Goal: Task Accomplishment & Management: Complete application form

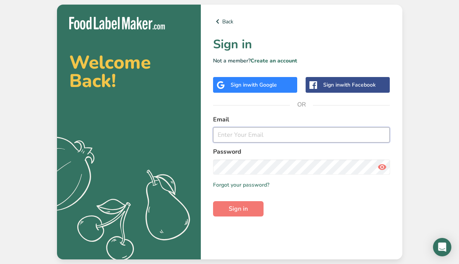
click at [226, 136] on input "email" at bounding box center [301, 134] width 177 height 15
type input "jhael.carrillo@stonybrookmedicine.edu"
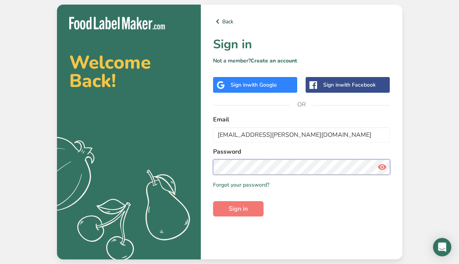
click at [213, 201] on button "Sign in" at bounding box center [238, 208] width 51 height 15
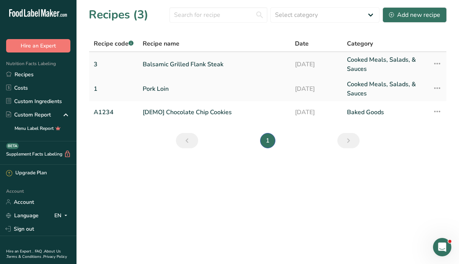
click at [185, 60] on link "Balsamic Grilled Flank Steak" at bounding box center [214, 64] width 143 height 18
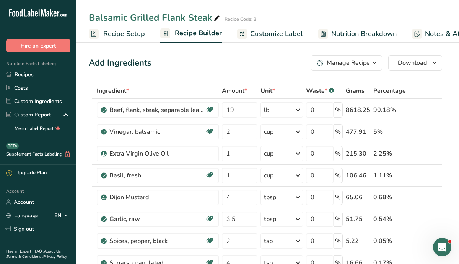
click at [266, 35] on span "Customize Label" at bounding box center [276, 34] width 53 height 10
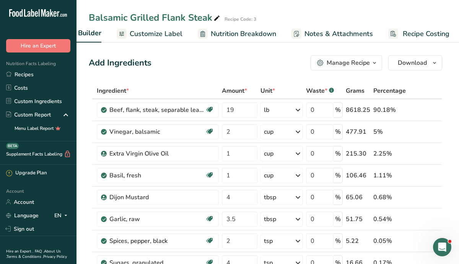
scroll to position [0, 123]
click at [158, 32] on span "Customize Label" at bounding box center [153, 34] width 53 height 10
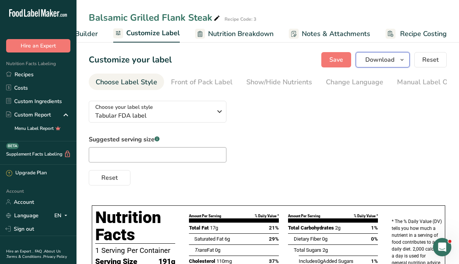
click at [378, 63] on span "Download" at bounding box center [379, 59] width 29 height 9
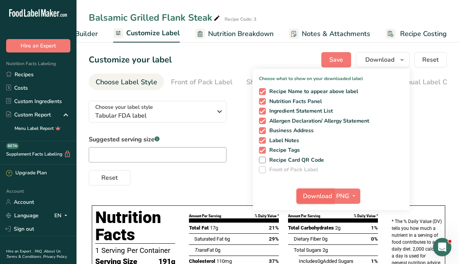
click at [311, 198] on span "Download" at bounding box center [317, 195] width 29 height 9
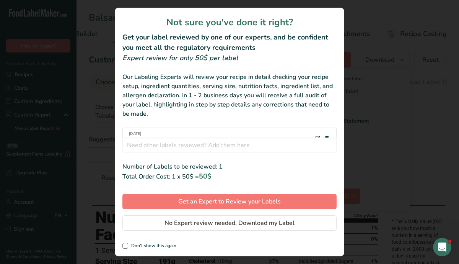
click at [376, 184] on div "review labels modal" at bounding box center [229, 132] width 459 height 264
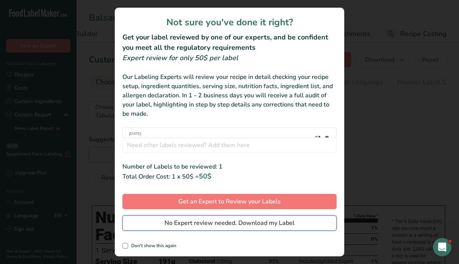
click at [236, 224] on span "No Expert review needed. Download my Label" at bounding box center [230, 222] width 130 height 9
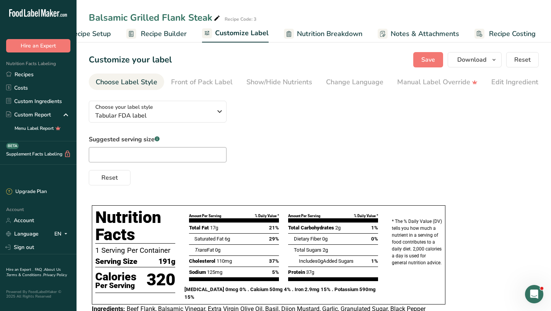
scroll to position [0, 31]
click at [459, 59] on icon "button" at bounding box center [494, 60] width 6 height 10
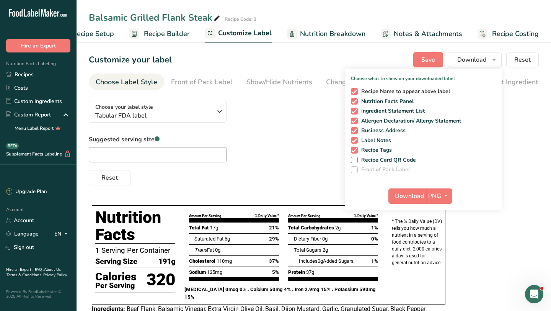
click at [355, 91] on span at bounding box center [354, 91] width 7 height 7
click at [355, 91] on input "Recipe Name to appear above label" at bounding box center [353, 91] width 5 height 5
checkbox input "false"
click at [356, 130] on span at bounding box center [354, 130] width 7 height 7
click at [356, 130] on input "Business Address" at bounding box center [353, 130] width 5 height 5
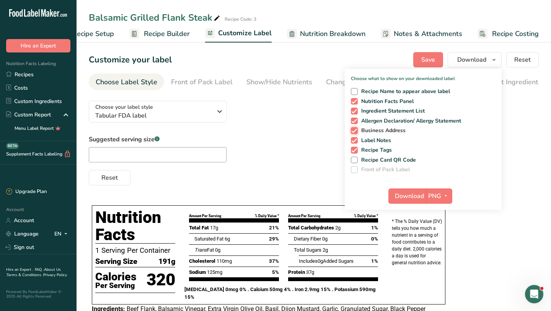
checkbox input "false"
click at [355, 139] on span at bounding box center [354, 140] width 7 height 7
click at [355, 139] on input "Label Notes" at bounding box center [353, 140] width 5 height 5
checkbox input "false"
click at [354, 151] on span at bounding box center [354, 150] width 7 height 7
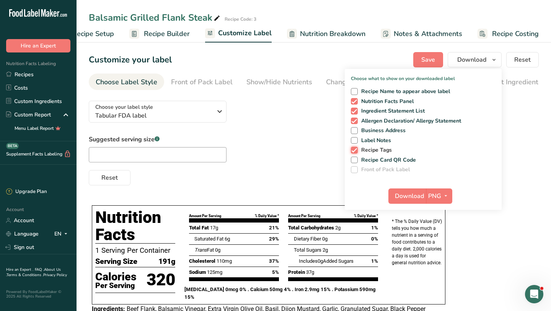
click at [354, 151] on input "Recipe Tags" at bounding box center [353, 149] width 5 height 5
checkbox input "false"
click at [409, 191] on span "Download" at bounding box center [409, 195] width 29 height 9
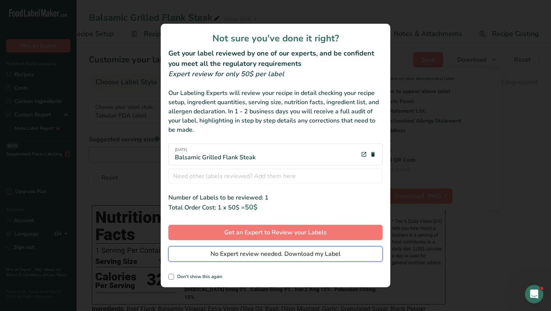
click at [234, 254] on span "No Expert review needed. Download my Label" at bounding box center [275, 253] width 130 height 9
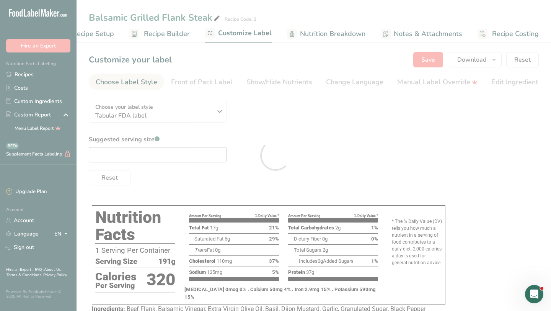
scroll to position [0, 0]
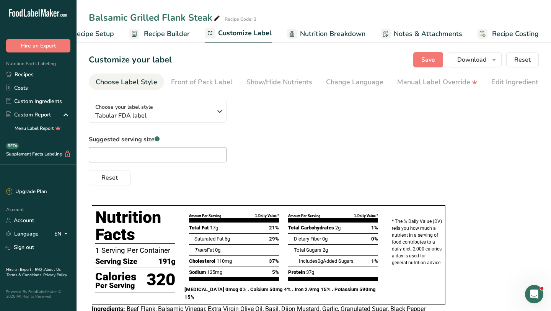
click at [392, 14] on div "Balsamic Grilled Flank Steak Recipe Code: 3" at bounding box center [314, 18] width 474 height 14
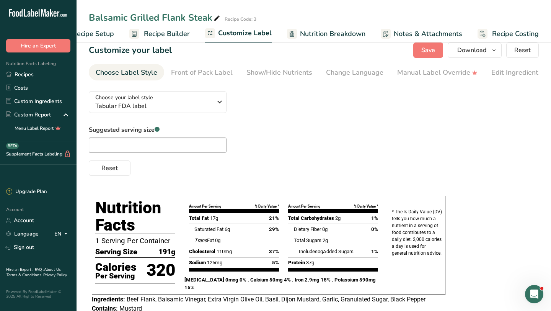
scroll to position [32, 0]
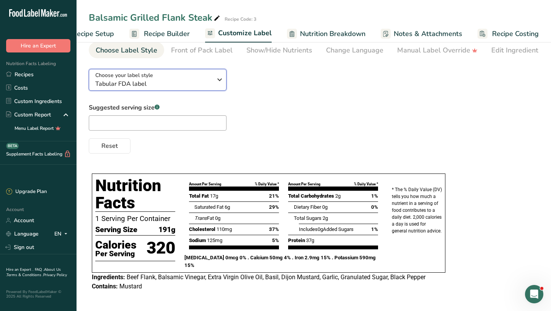
click at [219, 86] on icon "button" at bounding box center [219, 80] width 9 height 14
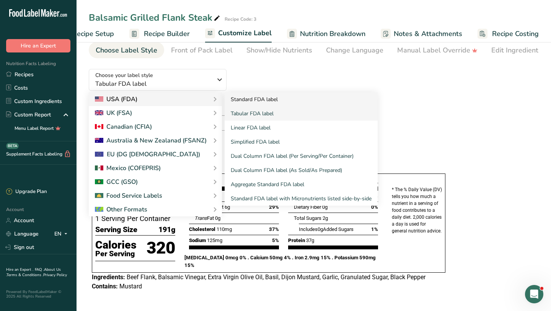
click at [236, 101] on link "Standard FDA label" at bounding box center [301, 99] width 153 height 14
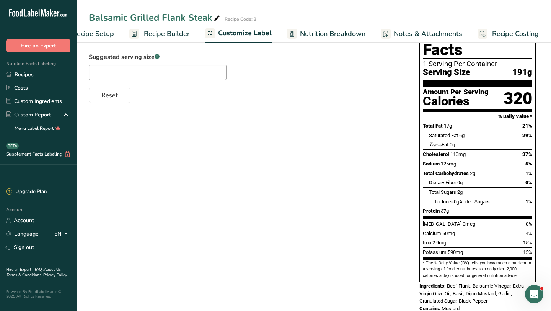
scroll to position [81, 0]
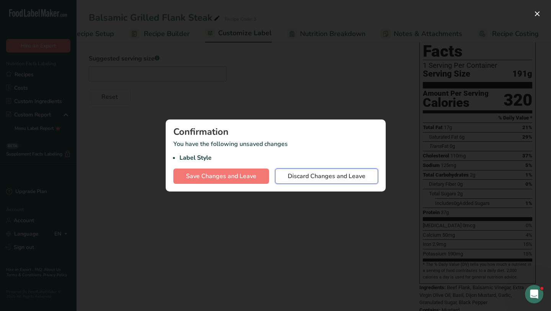
click at [298, 180] on span "Discard Changes and Leave" at bounding box center [327, 175] width 78 height 9
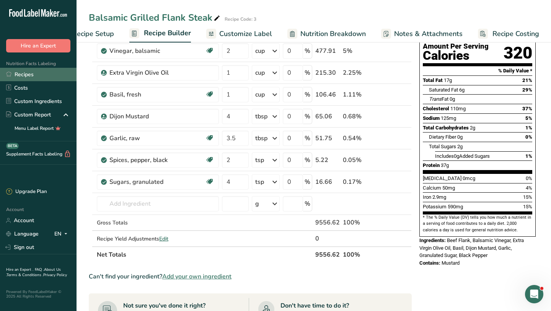
click at [31, 75] on link "Recipes" at bounding box center [38, 74] width 77 height 13
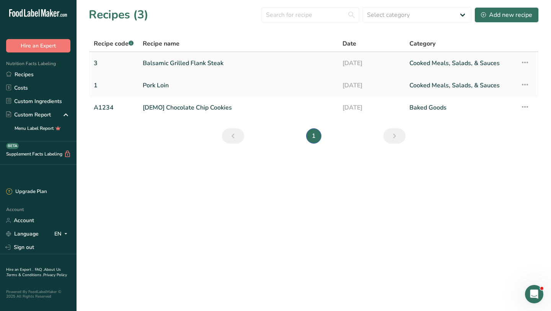
click at [459, 64] on icon at bounding box center [524, 62] width 9 height 14
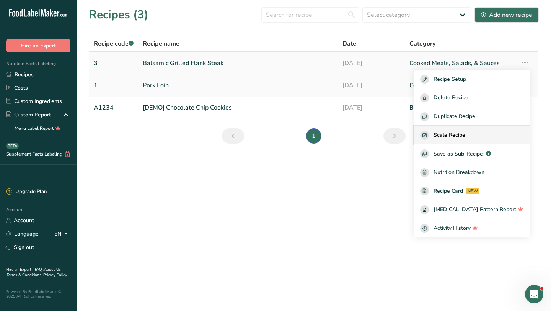
click at [453, 135] on span "Scale Recipe" at bounding box center [450, 135] width 32 height 9
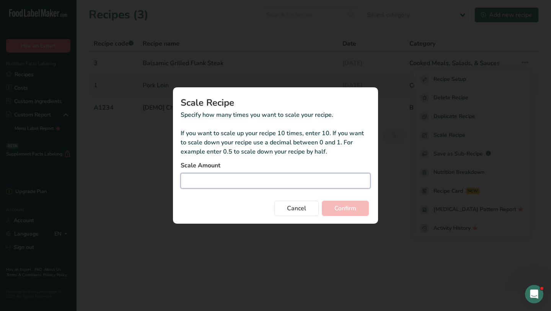
click at [243, 180] on input "Duplicate recipe modal" at bounding box center [276, 180] width 190 height 15
type input "50"
click at [355, 209] on span "Confirm" at bounding box center [345, 208] width 22 height 9
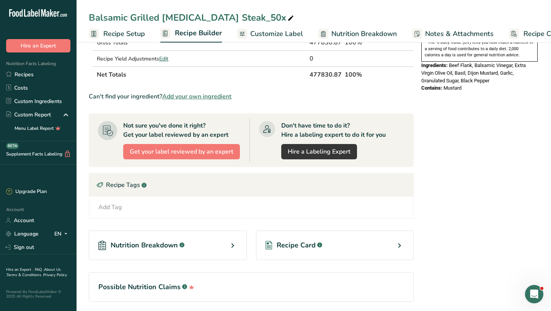
scroll to position [267, 0]
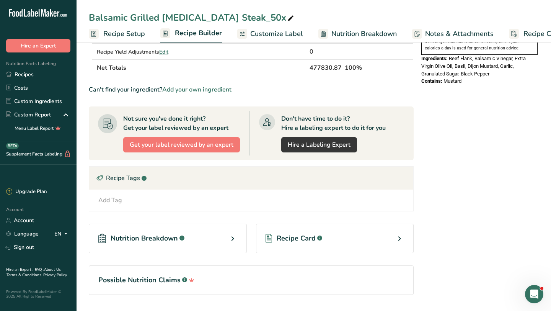
click at [397, 238] on icon at bounding box center [399, 239] width 9 height 14
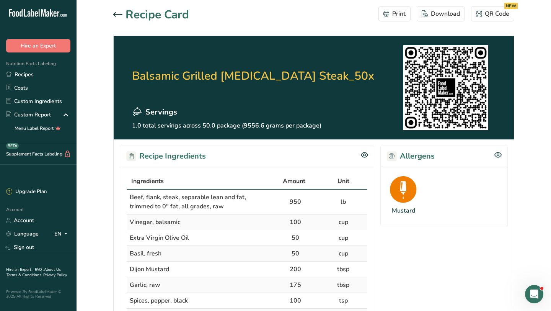
click at [119, 13] on icon at bounding box center [117, 14] width 9 height 5
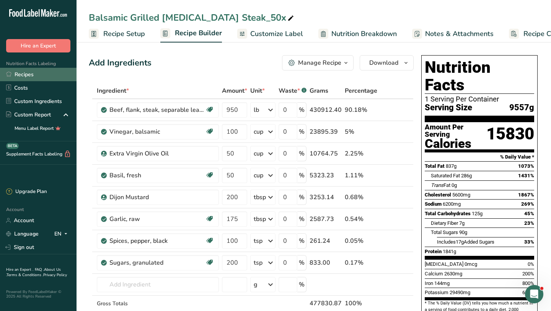
click at [35, 77] on link "Recipes" at bounding box center [38, 74] width 77 height 13
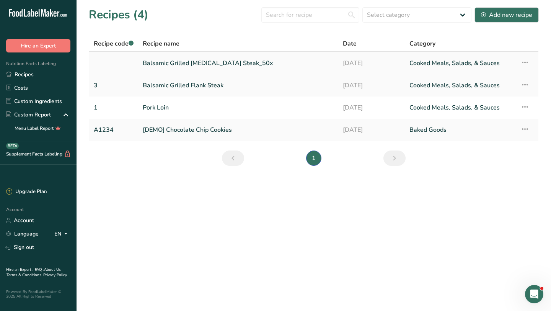
click at [459, 65] on icon at bounding box center [524, 62] width 9 height 14
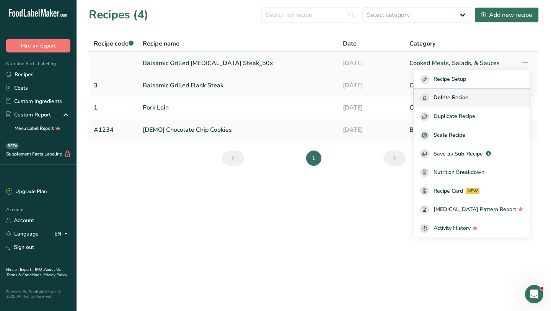
click at [459, 98] on div "Delete Recipe" at bounding box center [471, 97] width 103 height 9
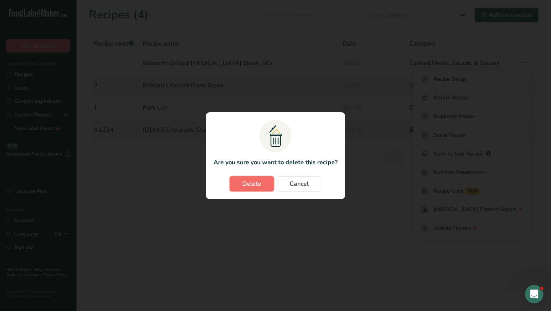
click at [259, 180] on span "Delete" at bounding box center [251, 183] width 19 height 9
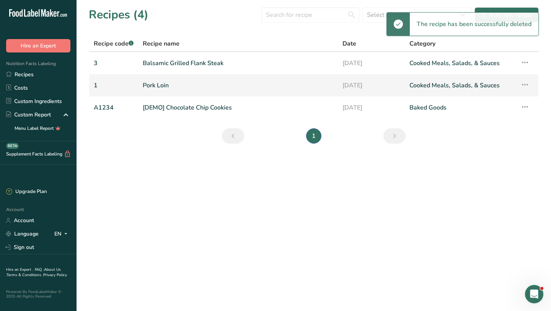
click at [163, 83] on link "Pork Loin" at bounding box center [238, 85] width 191 height 16
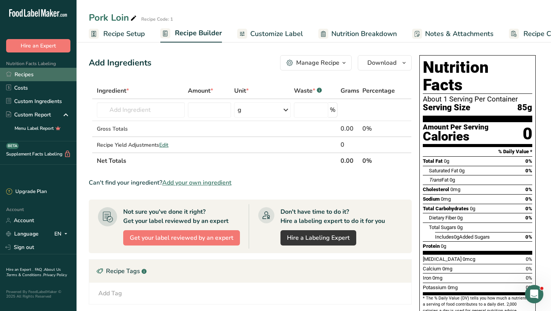
click at [34, 74] on link "Recipes" at bounding box center [38, 74] width 77 height 13
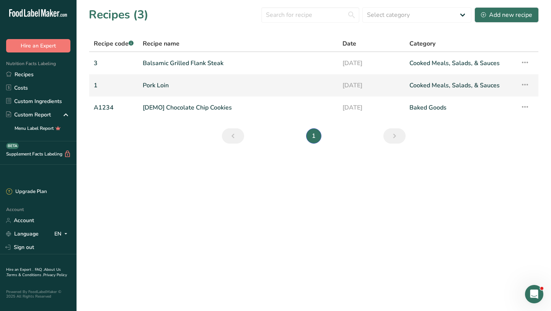
click at [162, 87] on link "Pork Loin" at bounding box center [238, 85] width 191 height 16
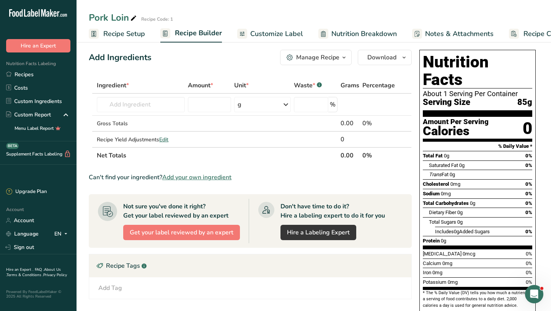
scroll to position [7, 0]
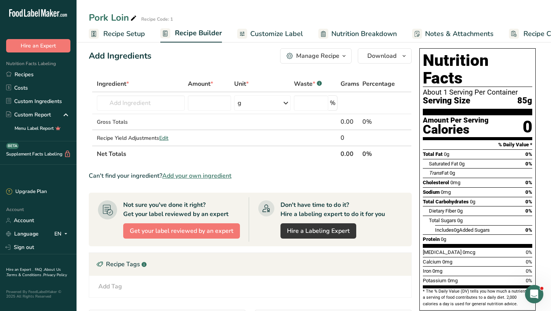
click at [264, 33] on span "Customize Label" at bounding box center [276, 34] width 53 height 10
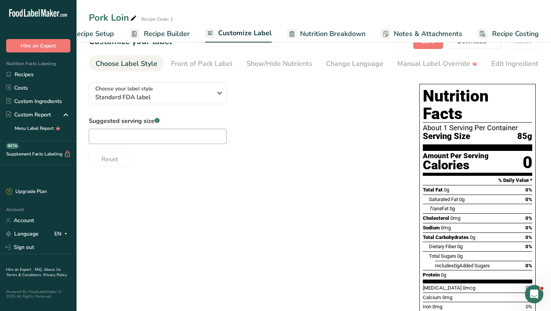
scroll to position [20, 0]
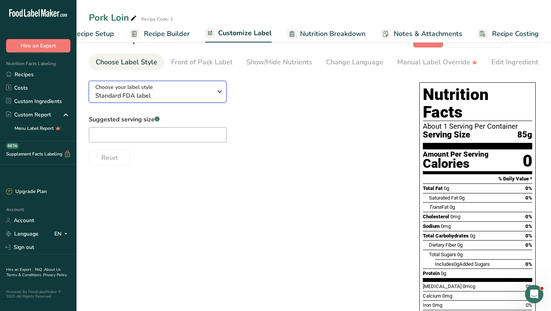
click at [206, 97] on span "Standard FDA label" at bounding box center [153, 95] width 117 height 9
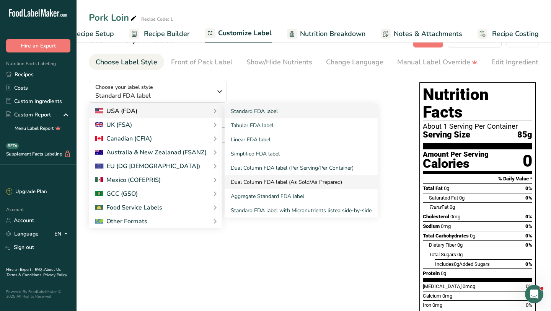
click at [278, 186] on link "Dual Column FDA label (As Sold/As Prepared)" at bounding box center [301, 182] width 153 height 14
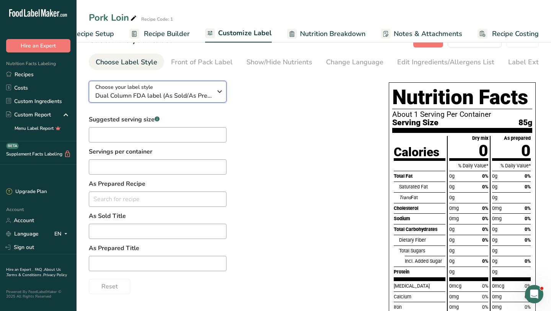
click at [202, 89] on div "Choose your label style Dual Column FDA label (As Sold/As Prepared)" at bounding box center [153, 91] width 117 height 17
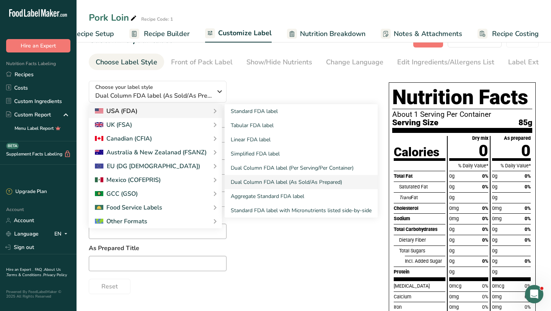
click at [178, 113] on div "USA (FDA)" at bounding box center [155, 110] width 121 height 9
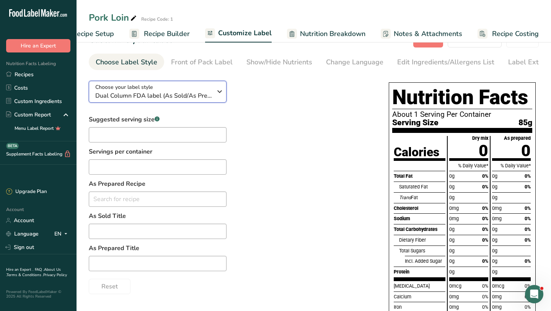
click at [210, 95] on span "Dual Column FDA label (As Sold/As Prepared)" at bounding box center [153, 95] width 117 height 9
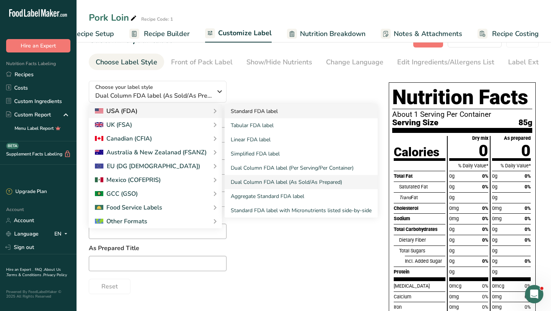
click at [235, 114] on link "Standard FDA label" at bounding box center [301, 111] width 153 height 14
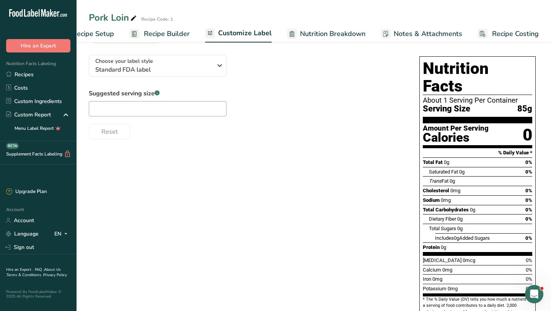
scroll to position [0, 0]
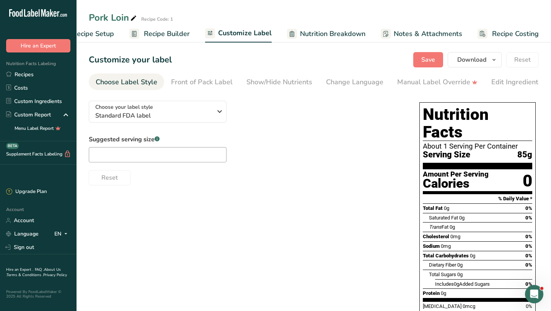
click at [459, 149] on section "Nutrition Facts About 1 Serving Per Container Serving Size 85g" at bounding box center [477, 138] width 109 height 64
click at [412, 150] on div "Choose your label style Standard FDA label USA (FDA) Standard FDA label Tabular…" at bounding box center [314, 243] width 450 height 297
click at [459, 62] on span "Download" at bounding box center [471, 59] width 29 height 9
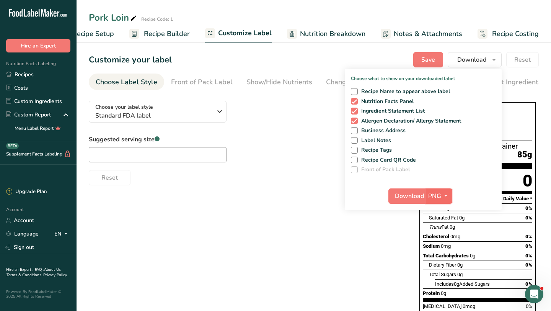
click at [443, 200] on icon "button" at bounding box center [446, 196] width 6 height 10
click at [413, 196] on span "Download" at bounding box center [409, 195] width 29 height 9
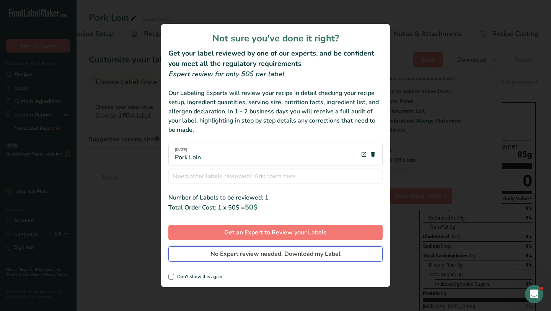
click at [314, 254] on span "No Expert review needed. Download my Label" at bounding box center [275, 253] width 130 height 9
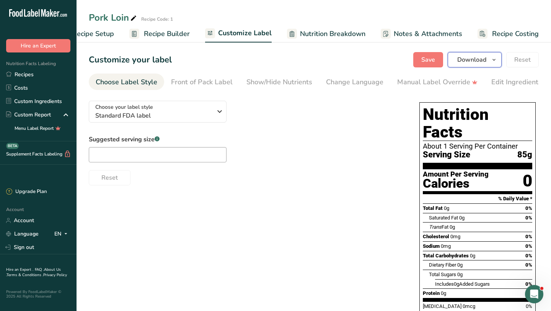
click at [474, 63] on span "Download" at bounding box center [471, 59] width 29 height 9
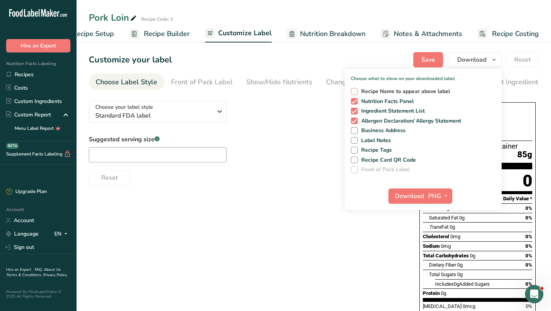
click at [378, 93] on span "Recipe Name to appear above label" at bounding box center [404, 91] width 93 height 7
click at [356, 93] on input "Recipe Name to appear above label" at bounding box center [353, 91] width 5 height 5
checkbox input "true"
click at [439, 196] on span "PNG" at bounding box center [434, 195] width 13 height 9
click at [408, 195] on span "Download" at bounding box center [409, 195] width 29 height 9
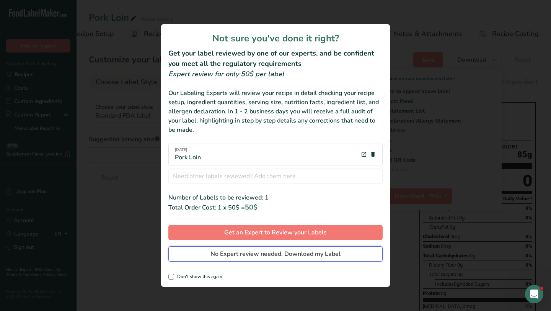
click at [263, 253] on span "No Expert review needed. Download my Label" at bounding box center [275, 253] width 130 height 9
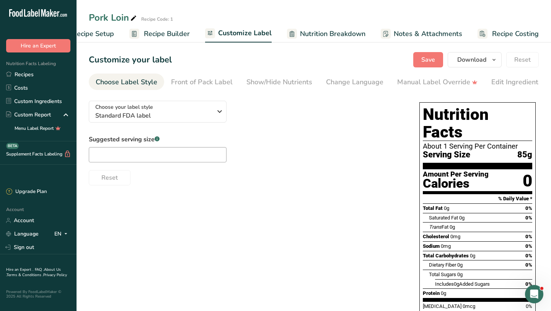
click at [412, 19] on div "Pork Loin Recipe Code: 1" at bounding box center [314, 18] width 474 height 14
click at [32, 73] on link "Recipes" at bounding box center [38, 74] width 77 height 13
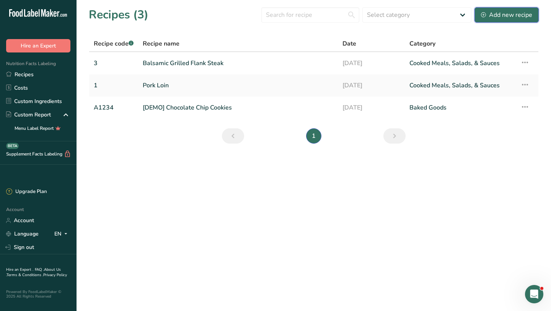
click at [490, 16] on div "Add new recipe" at bounding box center [506, 14] width 51 height 9
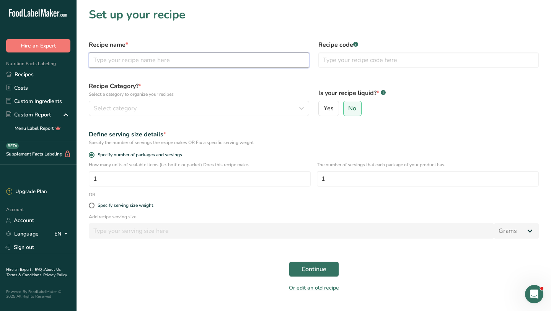
click at [238, 66] on input "text" at bounding box center [199, 59] width 220 height 15
click at [191, 63] on input "text" at bounding box center [199, 59] width 220 height 15
type input "Teriyaki Chicken"
click at [337, 59] on input "text" at bounding box center [428, 59] width 220 height 15
type input "2"
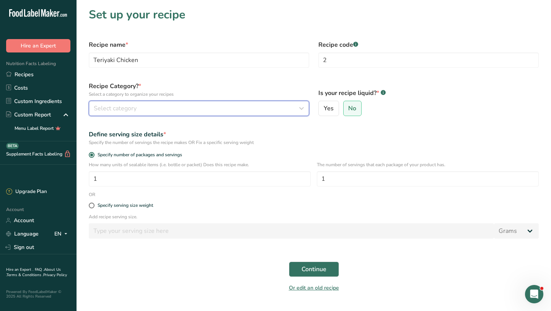
click at [182, 112] on div "Select category" at bounding box center [197, 108] width 206 height 9
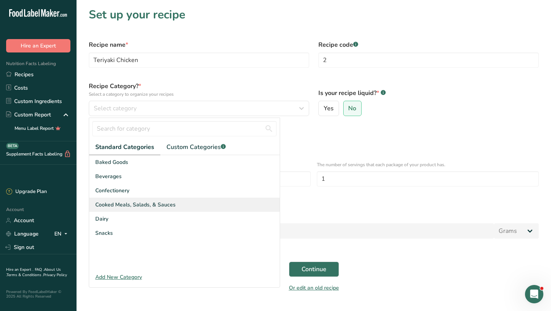
click at [134, 204] on span "Cooked Meals, Salads, & Sauces" at bounding box center [135, 205] width 80 height 8
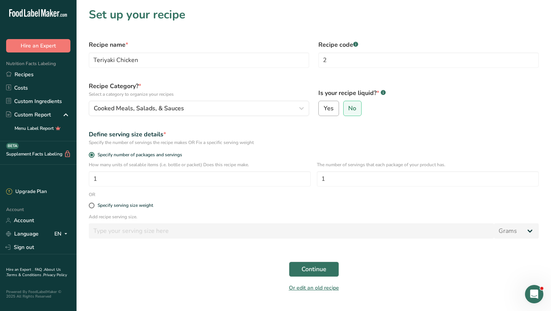
click at [335, 109] on label "Yes" at bounding box center [328, 108] width 21 height 15
click at [324, 109] on input "Yes" at bounding box center [321, 108] width 5 height 5
radio input "true"
radio input "false"
select select "22"
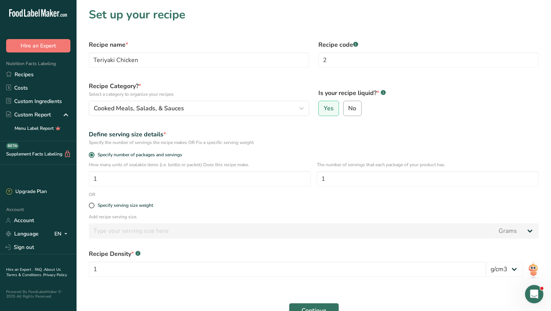
click at [352, 110] on span "No" at bounding box center [352, 108] width 8 height 8
click at [349, 110] on input "No" at bounding box center [346, 108] width 5 height 5
radio input "true"
radio input "false"
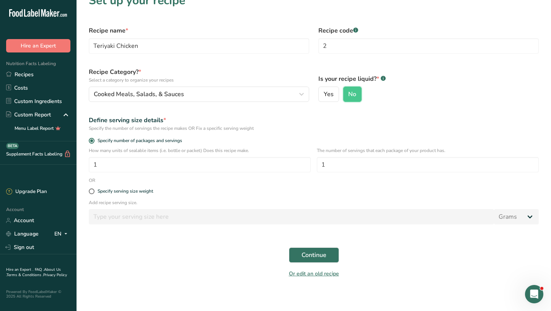
scroll to position [18, 0]
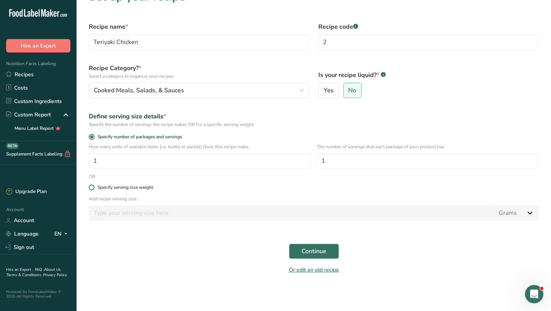
click at [142, 189] on div "Specify serving size weight" at bounding box center [125, 187] width 55 height 6
click at [94, 189] on input "Specify serving size weight" at bounding box center [91, 187] width 5 height 5
radio input "true"
radio input "false"
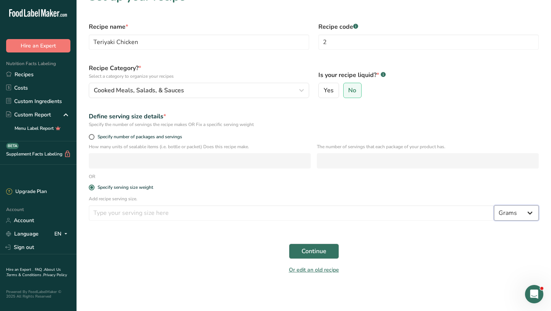
click at [528, 213] on select "Grams kg mg mcg lb oz l mL fl oz tbsp tsp cup qt gallon" at bounding box center [516, 212] width 45 height 15
click at [514, 210] on select "Grams kg mg mcg lb oz l mL fl oz tbsp tsp cup qt gallon" at bounding box center [516, 212] width 45 height 15
select select "5"
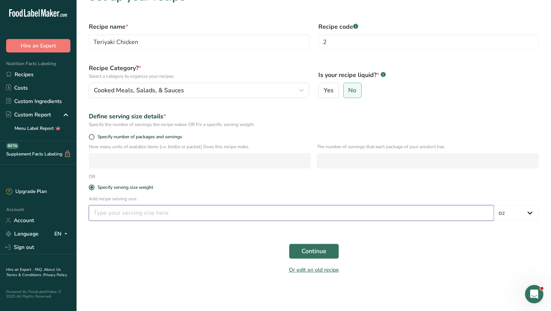
click at [313, 209] on input "number" at bounding box center [291, 212] width 405 height 15
click at [296, 210] on input "number" at bounding box center [291, 212] width 405 height 15
type input "1"
type input "370"
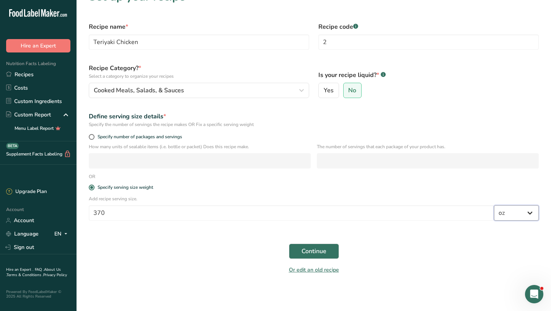
click at [527, 212] on select "Grams kg mg mcg lb oz l mL fl oz tbsp tsp cup qt gallon" at bounding box center [516, 212] width 45 height 15
select select "0"
click at [332, 255] on button "Continue" at bounding box center [314, 250] width 50 height 15
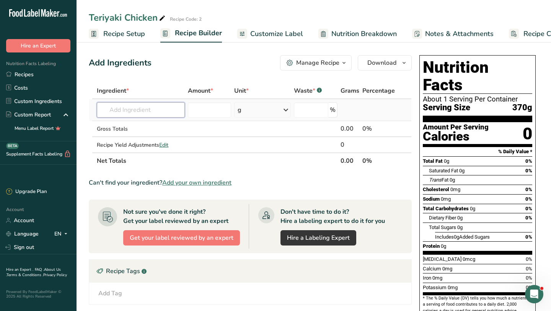
click at [174, 112] on input "text" at bounding box center [141, 109] width 88 height 15
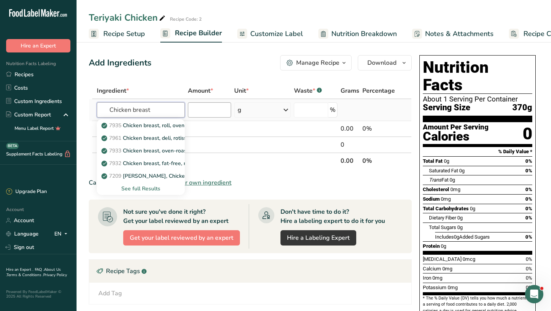
type input "Chicken breast"
click at [222, 108] on input "number" at bounding box center [209, 109] width 43 height 15
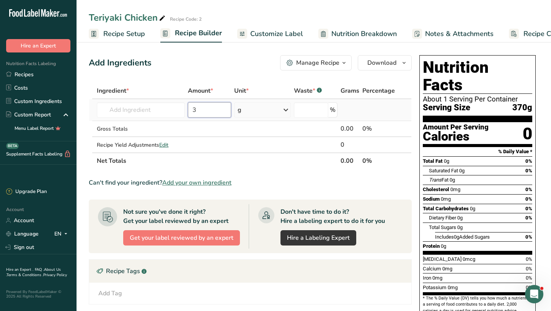
type input "3"
click at [273, 112] on div "g" at bounding box center [262, 109] width 57 height 15
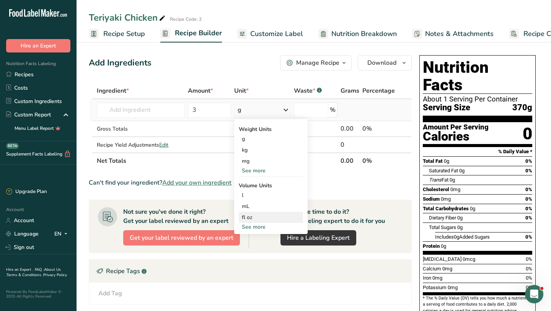
scroll to position [15, 0]
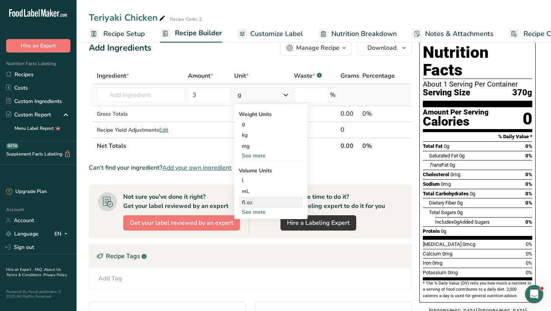
click at [251, 214] on div "See more" at bounding box center [271, 212] width 64 height 8
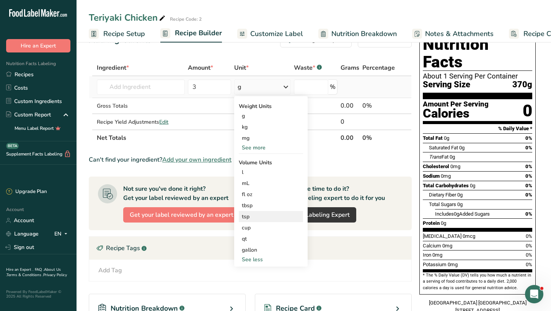
scroll to position [25, 0]
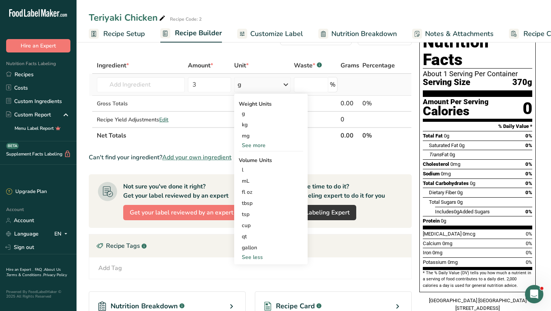
click at [256, 144] on div "See more" at bounding box center [271, 145] width 64 height 8
click at [251, 171] on div "oz" at bounding box center [271, 168] width 64 height 11
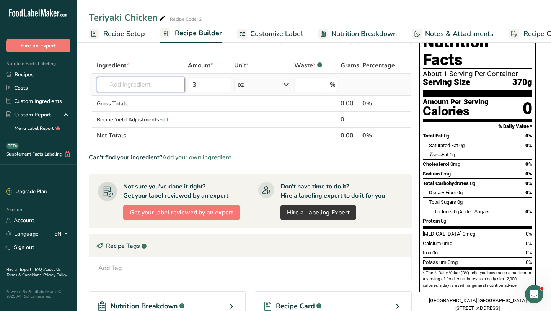
click at [150, 87] on input "text" at bounding box center [141, 84] width 88 height 15
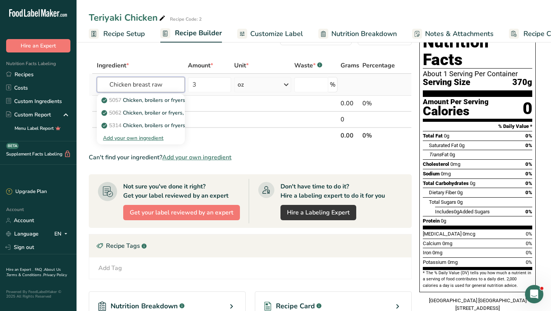
type input "Chicken breast raw"
click at [134, 138] on div "Add your own ingredient" at bounding box center [141, 138] width 76 height 8
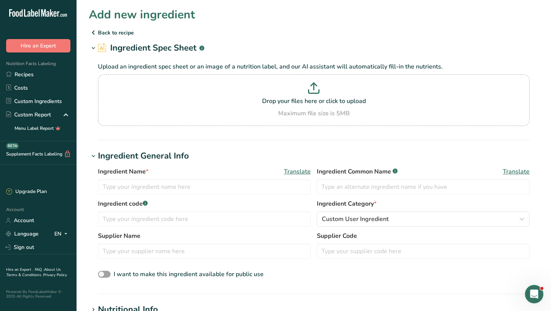
scroll to position [3, 0]
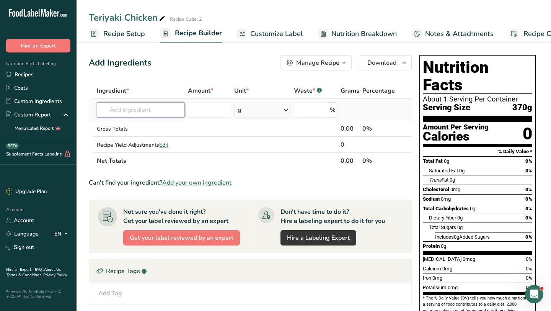
click at [171, 110] on input "text" at bounding box center [141, 109] width 88 height 15
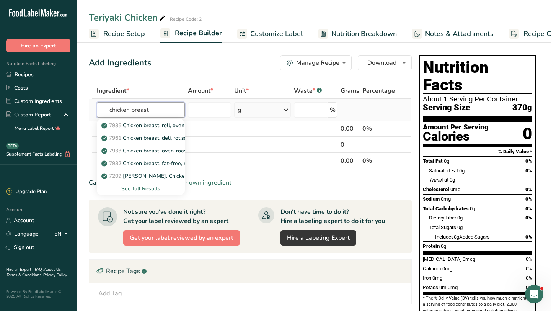
type input "chicken breast"
click at [146, 187] on div "See full Results" at bounding box center [141, 188] width 76 height 8
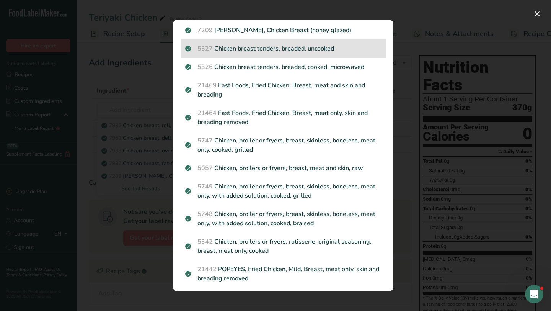
scroll to position [157, 0]
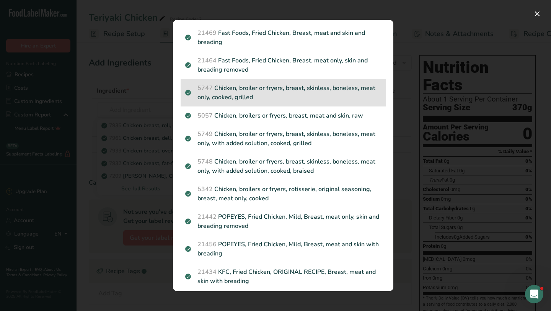
click at [248, 92] on p "5747 Chicken, broiler or fryers, breast, skinless, boneless, meat only, cooked,…" at bounding box center [283, 92] width 196 height 18
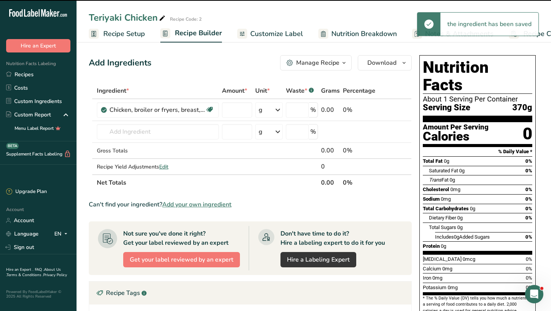
type input "0"
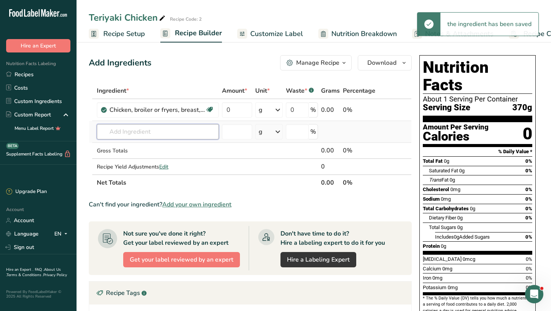
click at [170, 130] on input "text" at bounding box center [158, 131] width 122 height 15
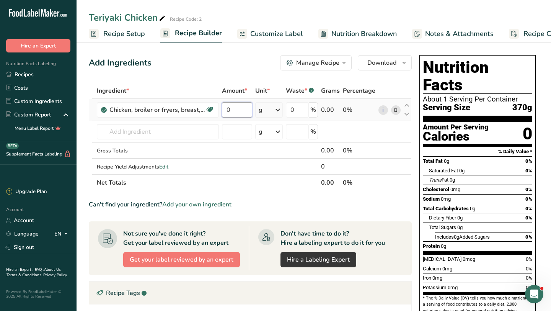
click at [243, 109] on input "0" at bounding box center [237, 109] width 30 height 15
type input "3"
click at [273, 111] on div "Ingredient * Amount * Unit * Waste * .a-a{fill:#347362;}.b-a{fill:#fff;} Grams …" at bounding box center [250, 137] width 323 height 108
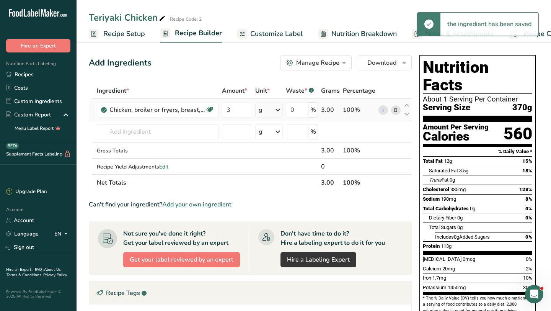
click at [273, 111] on div "g" at bounding box center [269, 109] width 28 height 15
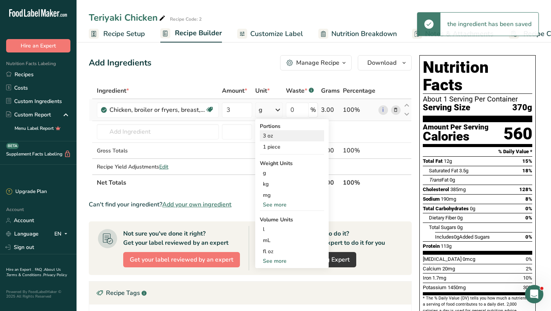
click at [270, 137] on div "3 oz" at bounding box center [292, 135] width 64 height 11
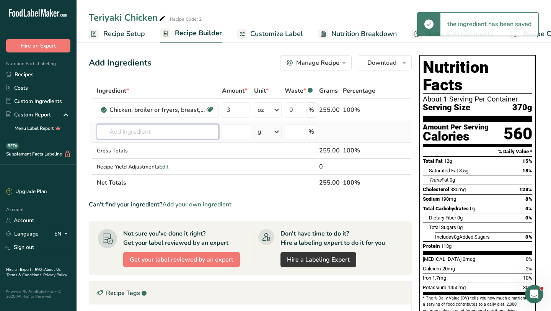
click at [176, 130] on input "text" at bounding box center [158, 131] width 122 height 15
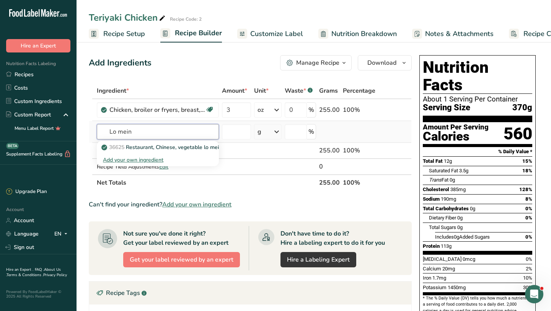
type input "Lo mein"
click at [158, 159] on div "Add your own ingredient" at bounding box center [158, 160] width 110 height 8
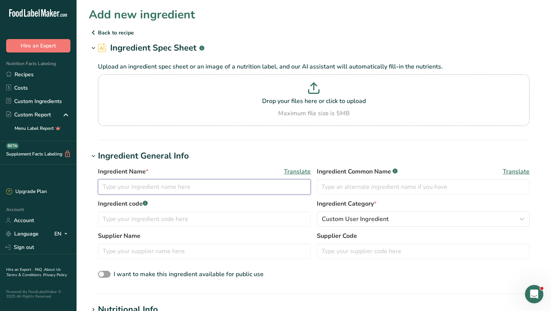
click at [160, 186] on input "text" at bounding box center [204, 186] width 213 height 15
type input "Lo Mein"
click at [96, 31] on icon at bounding box center [93, 33] width 9 height 14
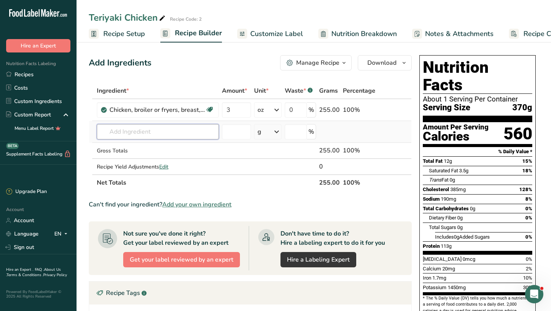
click at [163, 130] on input "text" at bounding box center [158, 131] width 122 height 15
type input "L"
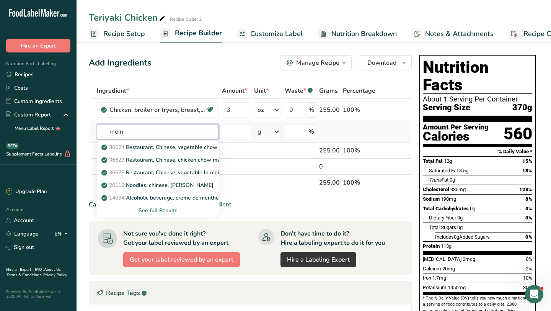
type input "mein"
click at [158, 209] on div "See full Results" at bounding box center [158, 210] width 110 height 8
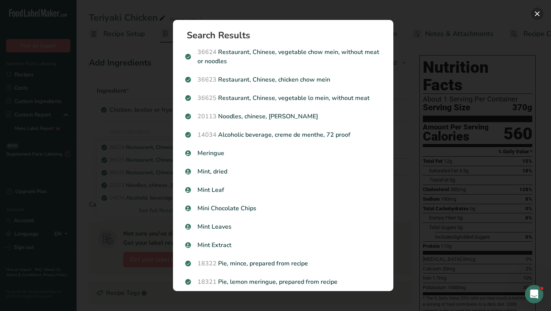
click at [537, 15] on button "Search results modal" at bounding box center [537, 14] width 12 height 12
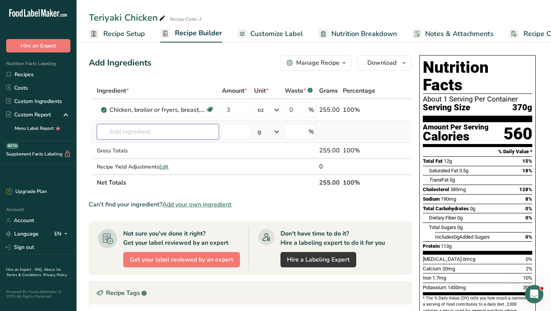
click at [147, 135] on input "text" at bounding box center [158, 131] width 122 height 15
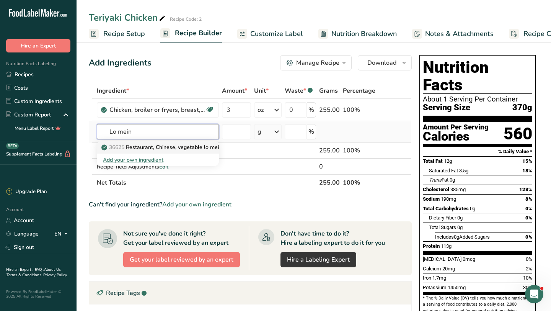
type input "Lo mein"
click at [129, 147] on p "36625 Restaurant, Chinese, vegetable lo mein, without meat" at bounding box center [180, 147] width 155 height 8
type input "Restaurant, Chinese, vegetable lo mein, without meat"
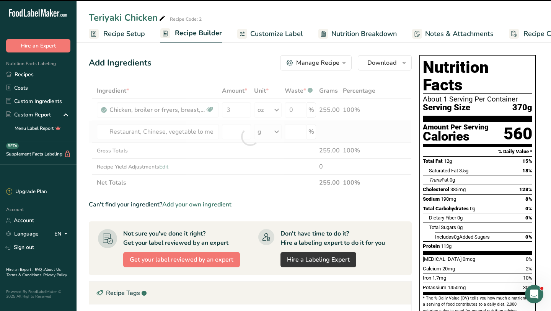
type input "0"
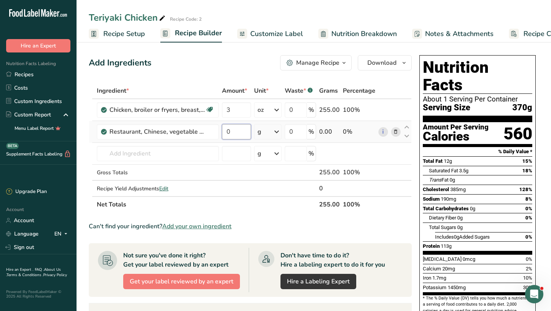
click at [237, 130] on input "0" at bounding box center [236, 131] width 29 height 15
type input "2"
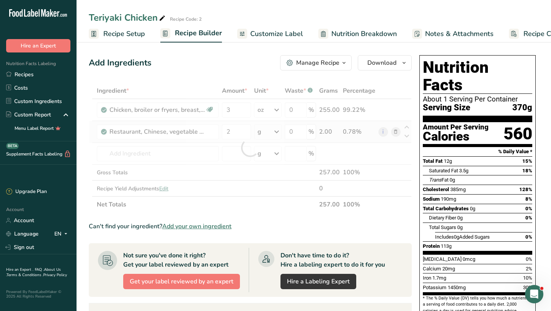
click at [275, 135] on div "Ingredient * Amount * Unit * Waste * .a-a{fill:#347362;}.b-a{fill:#fff;} Grams …" at bounding box center [250, 148] width 323 height 130
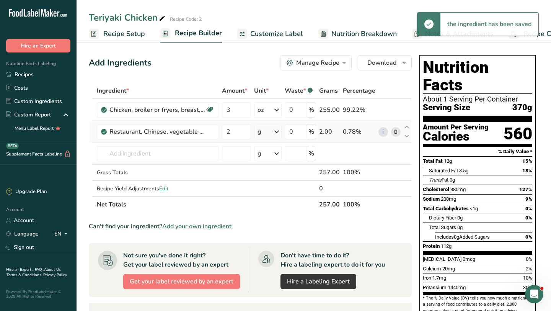
click at [275, 135] on icon at bounding box center [276, 132] width 9 height 14
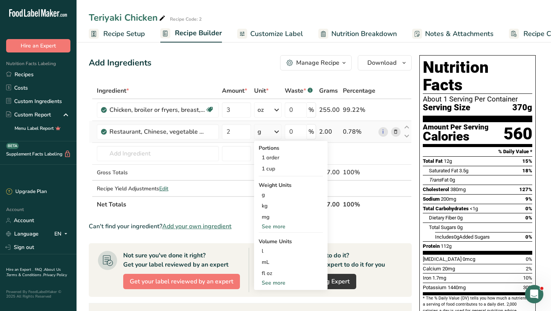
click at [278, 227] on div "See more" at bounding box center [291, 226] width 64 height 8
click at [274, 247] on div "oz" at bounding box center [291, 250] width 64 height 11
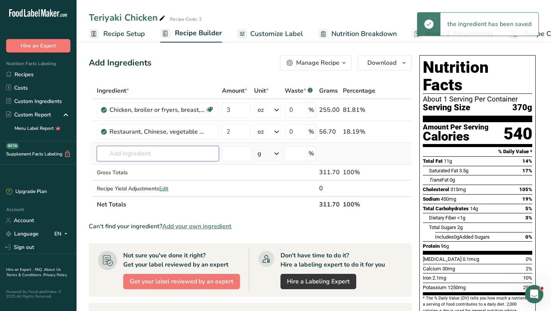
click at [187, 151] on input "text" at bounding box center [158, 153] width 122 height 15
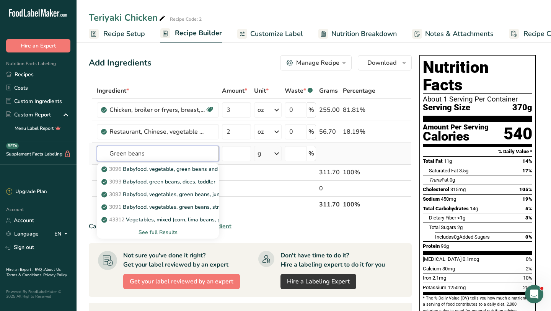
type input "Green beans"
click at [165, 230] on div "See full Results" at bounding box center [158, 232] width 110 height 8
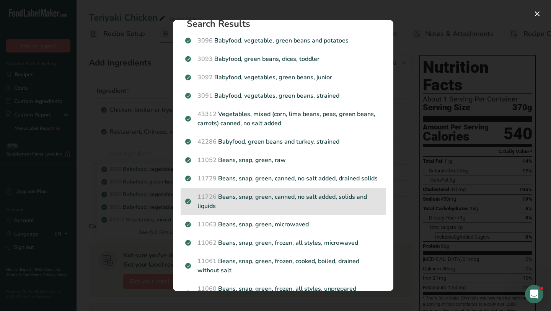
scroll to position [12, 0]
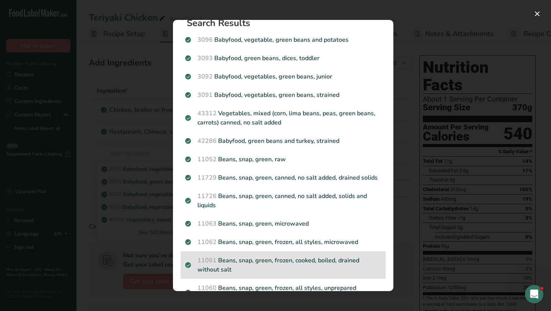
click at [224, 266] on p "11061 Beans, snap, green, frozen, cooked, boiled, drained without salt" at bounding box center [283, 265] width 196 height 18
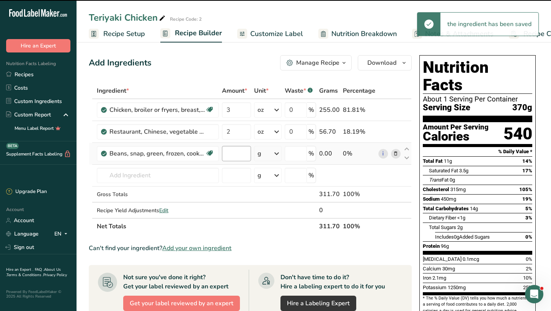
type input "0"
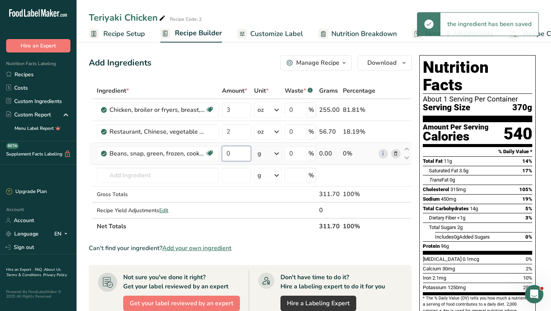
click at [235, 149] on input "0" at bounding box center [236, 153] width 29 height 15
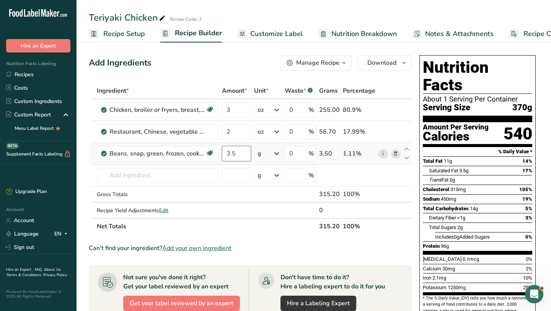
type input "3.5"
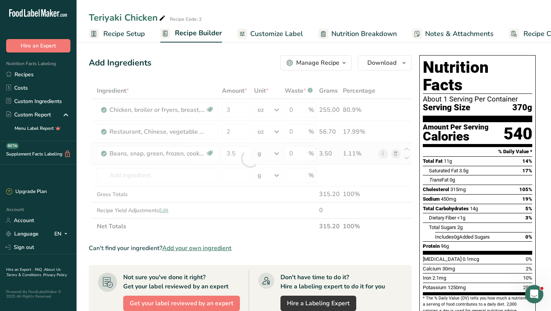
click at [273, 154] on div "Ingredient * Amount * Unit * Waste * .a-a{fill:#347362;}.b-a{fill:#fff;} Grams …" at bounding box center [250, 159] width 323 height 152
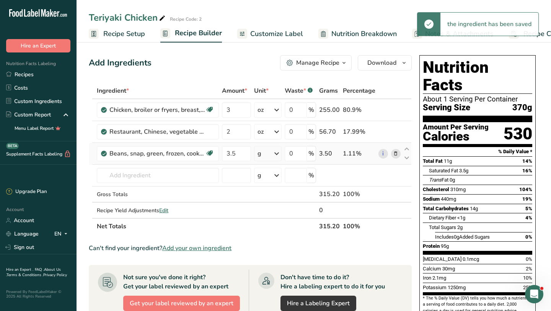
click at [276, 157] on icon at bounding box center [276, 154] width 9 height 14
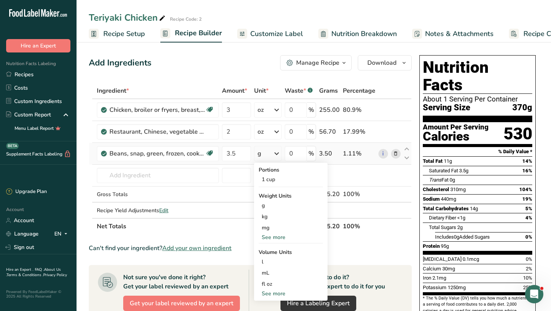
click at [270, 235] on div "See more" at bounding box center [291, 237] width 64 height 8
click at [272, 259] on div "oz" at bounding box center [291, 260] width 64 height 11
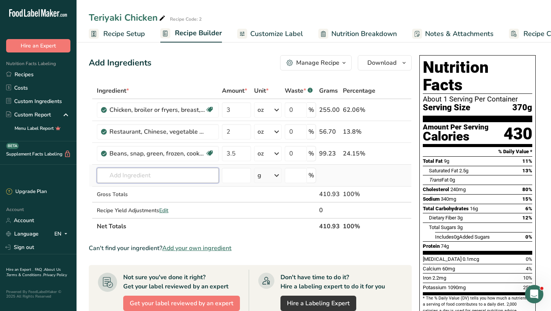
click at [175, 177] on input "text" at bounding box center [158, 175] width 122 height 15
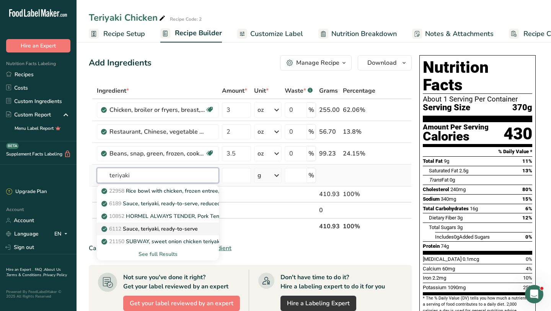
type input "teriyaki"
click at [174, 229] on p "6112 Sauce, teriyaki, ready-to-serve" at bounding box center [150, 229] width 95 height 8
type input "Sauce, teriyaki, ready-to-serve"
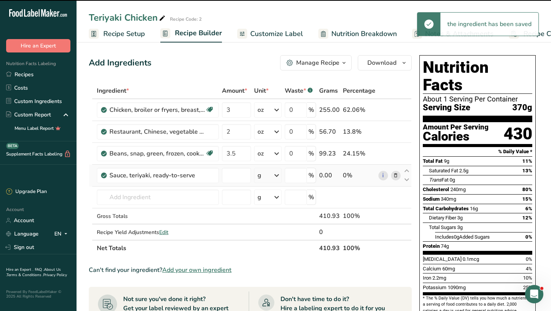
type input "0"
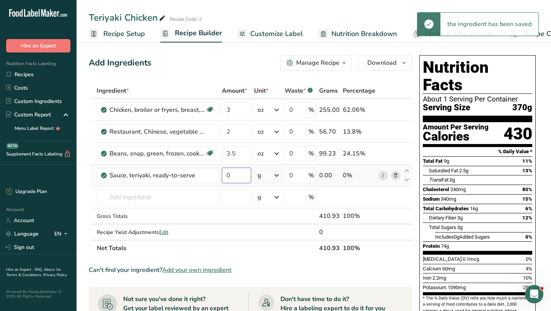
click at [236, 178] on input "0" at bounding box center [236, 175] width 29 height 15
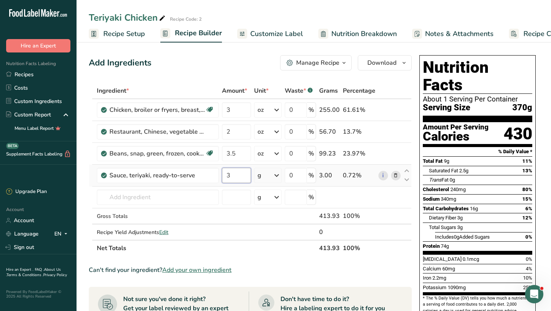
type input "3"
click at [279, 173] on div "Ingredient * Amount * Unit * Waste * .a-a{fill:#347362;}.b-a{fill:#fff;} Grams …" at bounding box center [250, 169] width 323 height 173
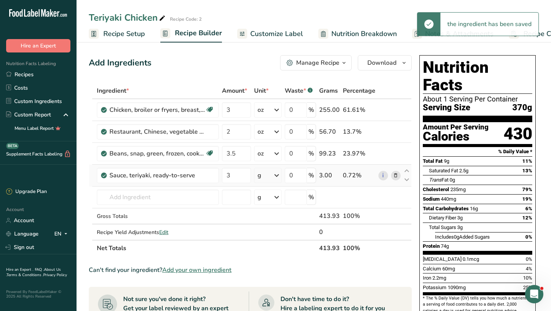
click at [277, 177] on icon at bounding box center [276, 175] width 9 height 14
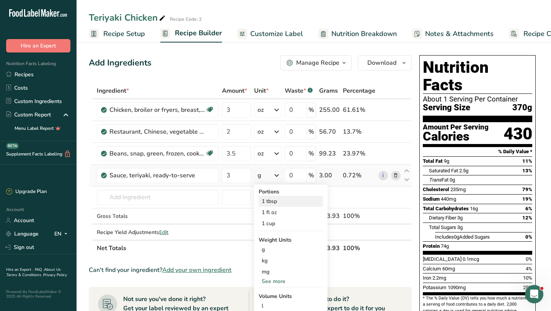
click at [283, 202] on div "1 tbsp" at bounding box center [291, 201] width 64 height 11
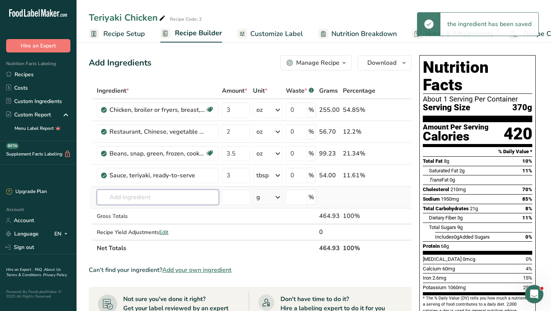
click at [170, 195] on input "text" at bounding box center [158, 196] width 122 height 15
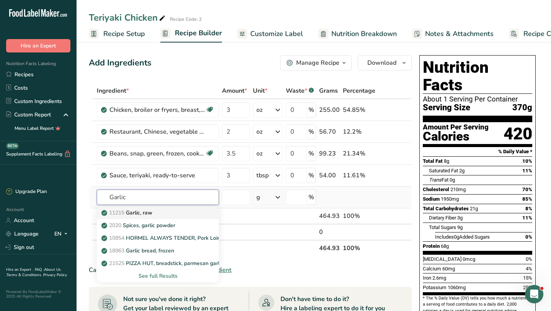
type input "Garlic"
click at [152, 210] on p "11215 Garlic, raw" at bounding box center [127, 213] width 49 height 8
type input "Garlic, raw"
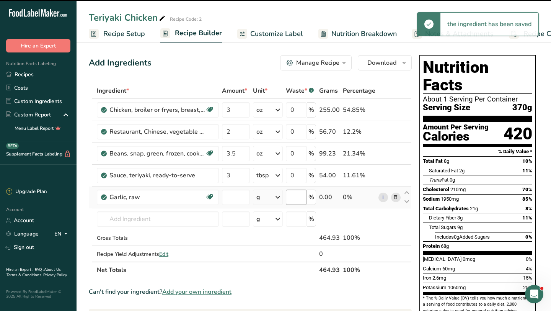
type input "0"
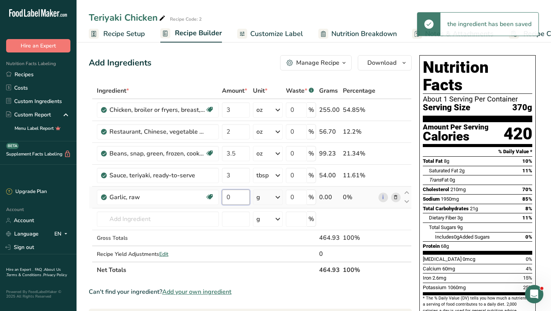
click at [240, 197] on input "0" at bounding box center [236, 196] width 28 height 15
type input "1"
click at [276, 201] on div "Ingredient * Amount * Unit * Waste * .a-a{fill:#347362;}.b-a{fill:#fff;} Grams …" at bounding box center [250, 180] width 323 height 195
click at [276, 201] on icon at bounding box center [277, 197] width 9 height 14
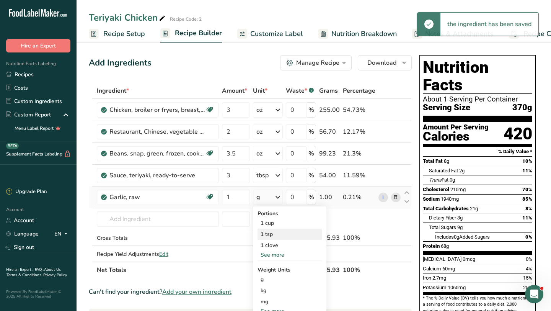
click at [278, 237] on div "1 tsp" at bounding box center [290, 233] width 64 height 11
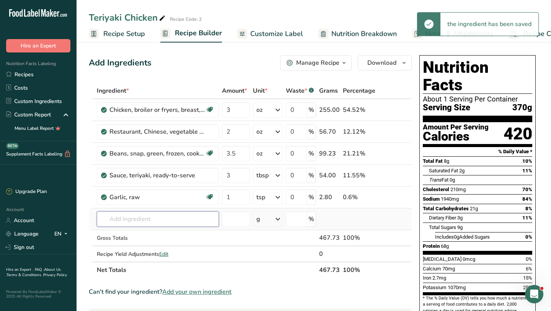
click at [191, 221] on input "text" at bounding box center [158, 218] width 122 height 15
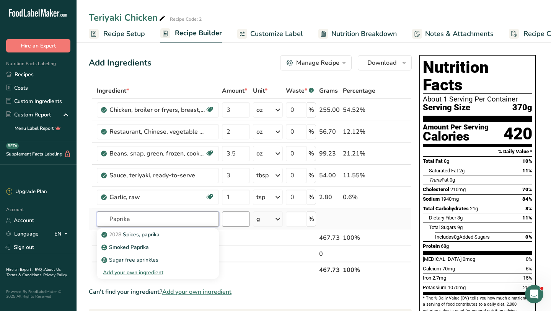
type input "Paprika"
click at [240, 220] on input "number" at bounding box center [236, 218] width 28 height 15
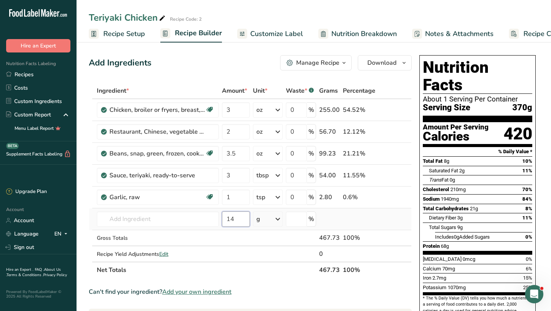
type input "1"
type input "0.25"
click at [272, 220] on div "g" at bounding box center [268, 218] width 30 height 15
click at [269, 282] on div "See more" at bounding box center [290, 280] width 64 height 8
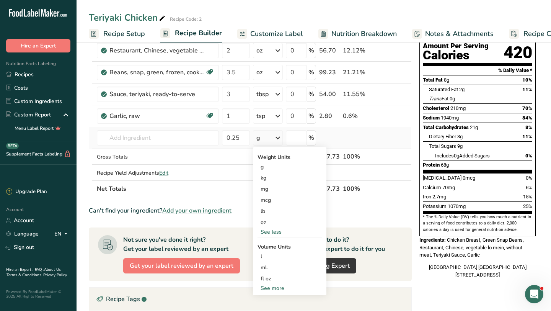
scroll to position [117, 0]
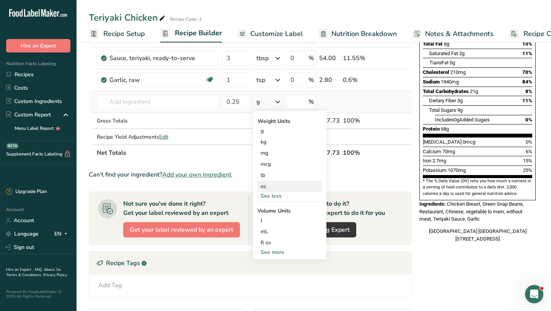
click at [275, 186] on div "oz" at bounding box center [290, 186] width 64 height 11
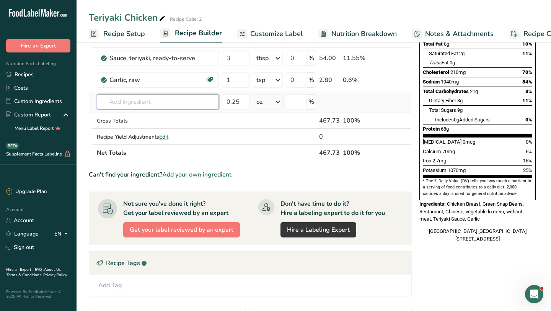
click at [184, 103] on input "text" at bounding box center [158, 101] width 122 height 15
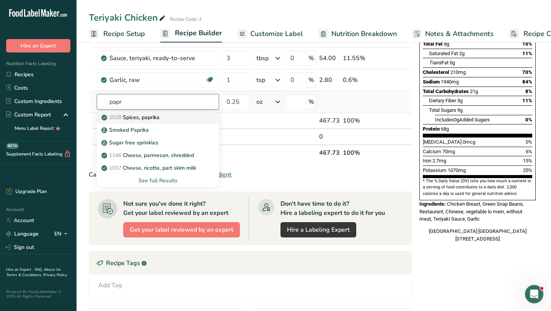
type input "papr"
click at [185, 113] on div "2028 Spices, paprika" at bounding box center [152, 117] width 98 height 8
type input "Spices, paprika"
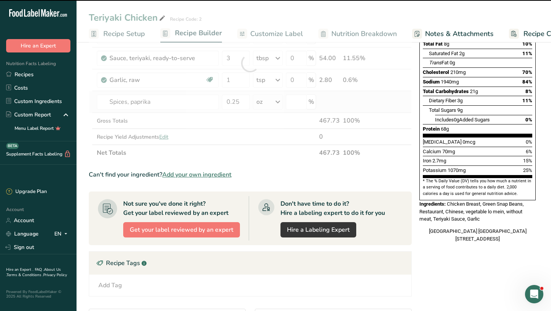
type input "0"
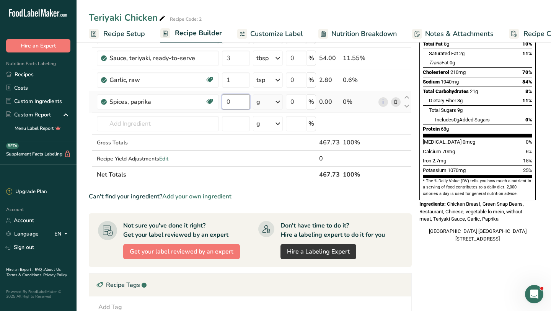
click at [236, 98] on input "0" at bounding box center [236, 101] width 28 height 15
type input "1"
type input "0.25"
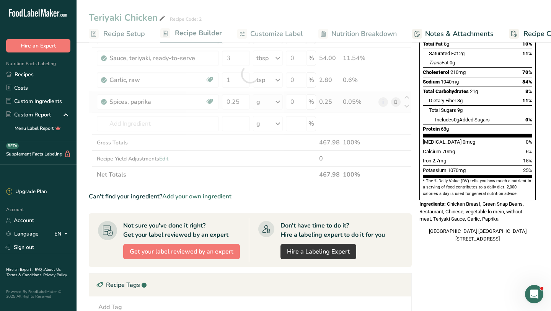
click at [274, 102] on div "Ingredient * Amount * Unit * Waste * .a-a{fill:#347362;}.b-a{fill:#fff;} Grams …" at bounding box center [250, 74] width 323 height 217
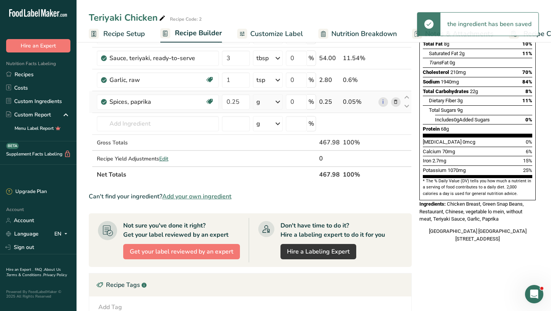
click at [274, 102] on div "g" at bounding box center [268, 101] width 30 height 15
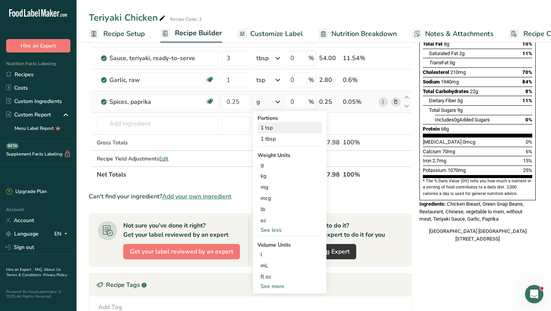
click at [278, 127] on div "1 tsp" at bounding box center [290, 127] width 64 height 11
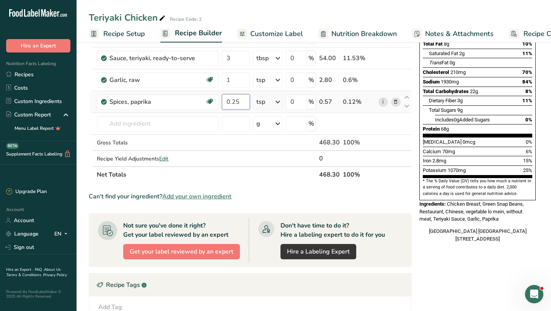
click at [242, 101] on input "0.25" at bounding box center [236, 101] width 28 height 15
click at [170, 128] on div "Ingredient * Amount * Unit * Waste * .a-a{fill:#347362;}.b-a{fill:#fff;} Grams …" at bounding box center [250, 74] width 323 height 217
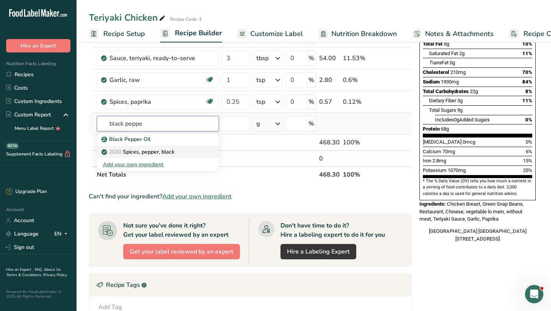
type input "black peppe"
click at [154, 155] on p "2030 Spices, pepper, black" at bounding box center [139, 152] width 72 height 8
type input "Spices, pepper, black"
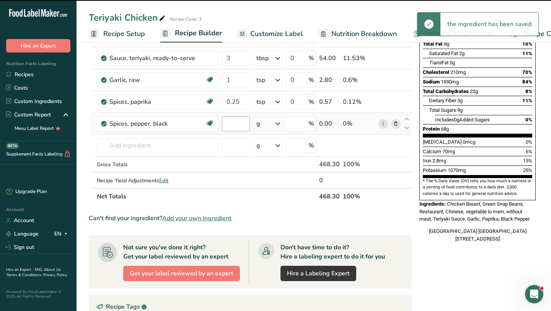
type input "0"
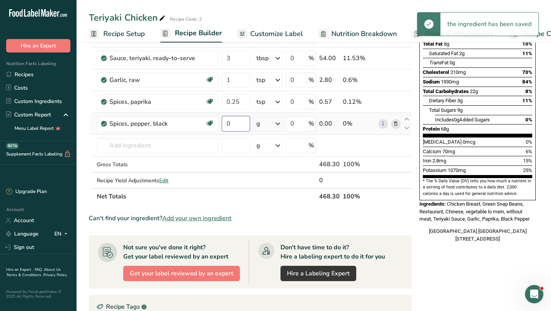
click at [243, 127] on input "0" at bounding box center [236, 123] width 28 height 15
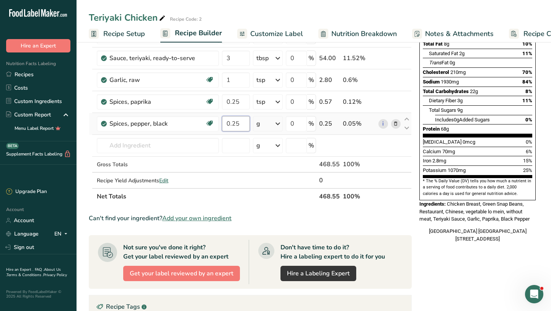
type input "0.25"
click at [271, 124] on div "Ingredient * Amount * Unit * Waste * .a-a{fill:#347362;}.b-a{fill:#fff;} Grams …" at bounding box center [250, 85] width 323 height 239
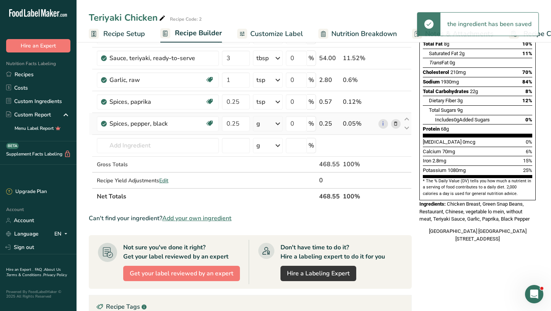
click at [271, 124] on div "g" at bounding box center [268, 123] width 30 height 15
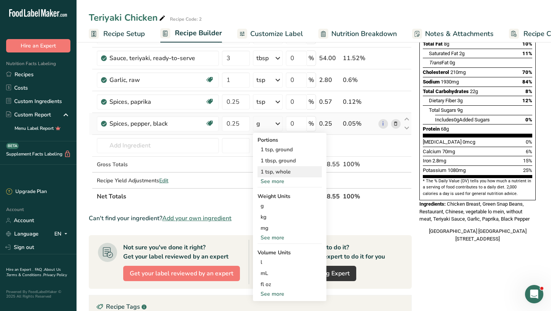
click at [269, 173] on div "1 tsp, whole" at bounding box center [290, 171] width 64 height 11
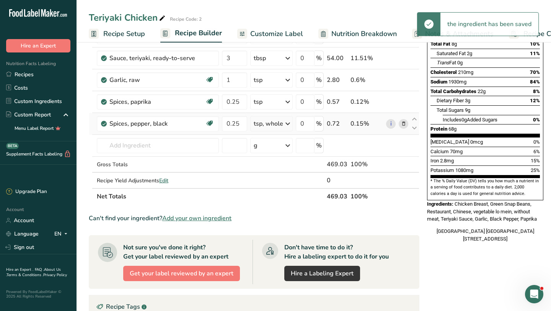
click at [286, 122] on icon at bounding box center [287, 124] width 9 height 14
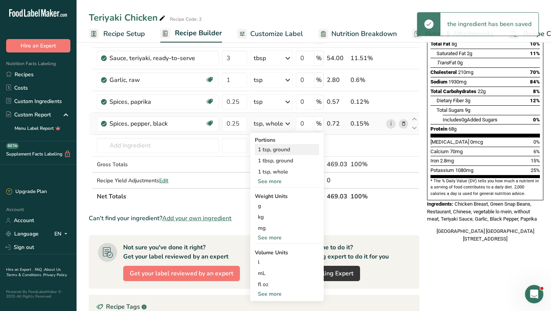
click at [284, 152] on div "1 tsp, ground" at bounding box center [287, 149] width 64 height 11
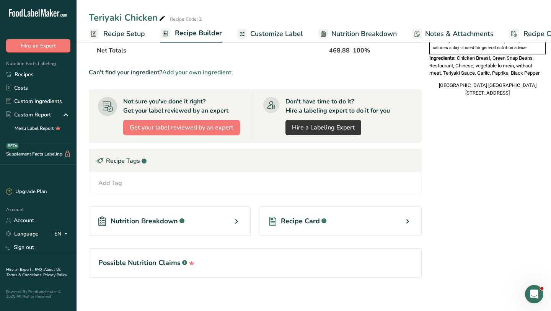
scroll to position [266, 0]
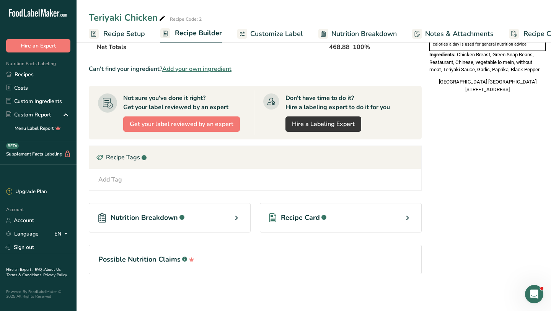
click at [403, 217] on icon at bounding box center [407, 218] width 9 height 14
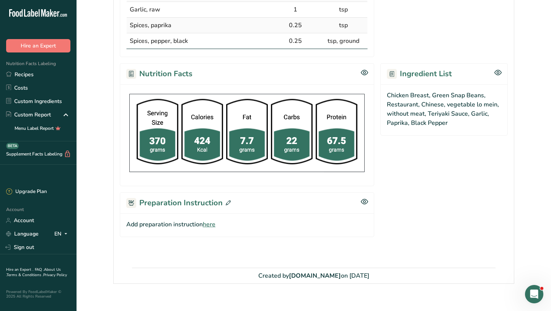
scroll to position [287, 0]
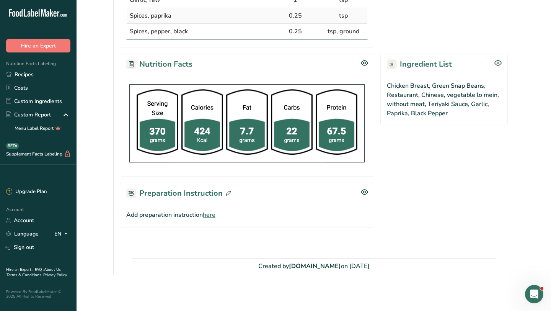
click at [209, 218] on span "here" at bounding box center [209, 214] width 13 height 9
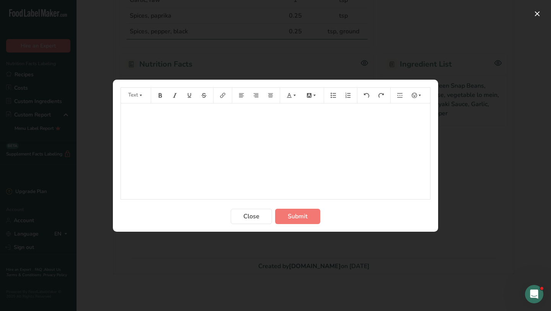
click at [284, 121] on div "﻿" at bounding box center [275, 151] width 309 height 96
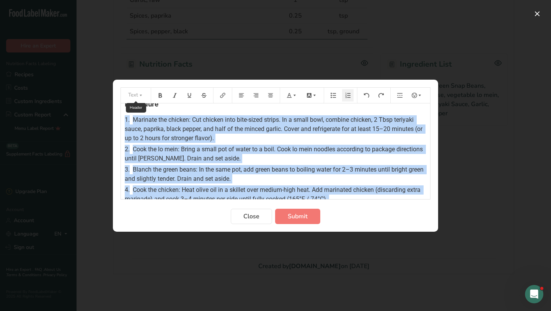
scroll to position [0, 0]
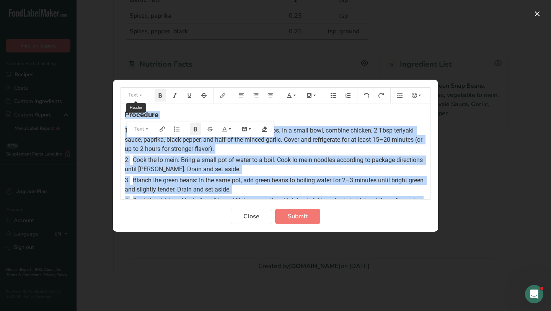
drag, startPoint x: 274, startPoint y: 195, endPoint x: 134, endPoint y: 98, distance: 170.7
click at [134, 98] on div "Text Procedure 1. Marinate the chicken: Cut chicken into bite-sized strips. In …" at bounding box center [276, 143] width 310 height 112
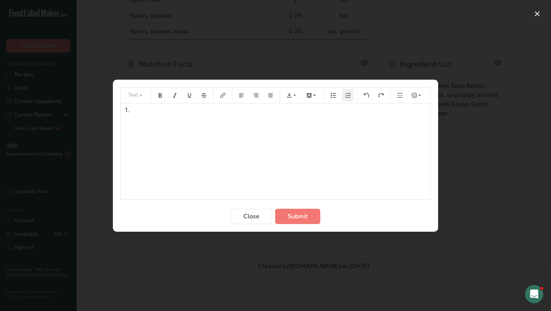
click at [156, 125] on div "1. ﻿" at bounding box center [275, 151] width 309 height 96
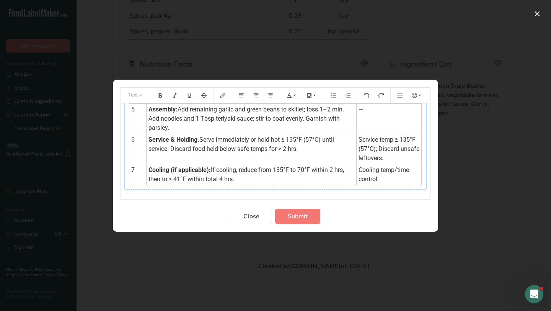
scroll to position [165, 0]
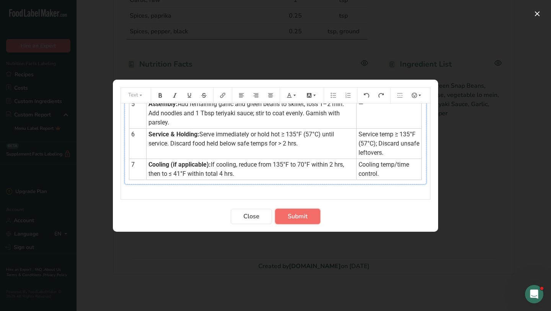
click at [288, 219] on span "Submit" at bounding box center [298, 216] width 20 height 9
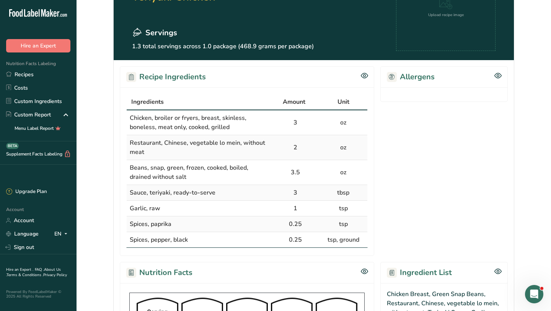
scroll to position [78, 0]
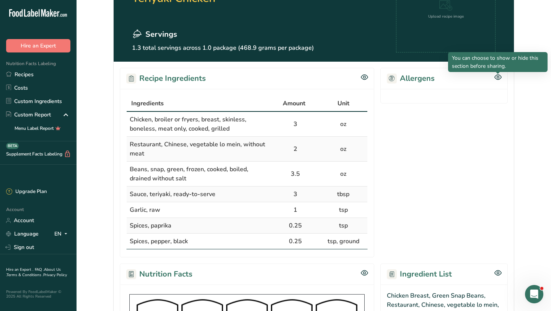
click at [500, 78] on icon at bounding box center [497, 77] width 7 height 7
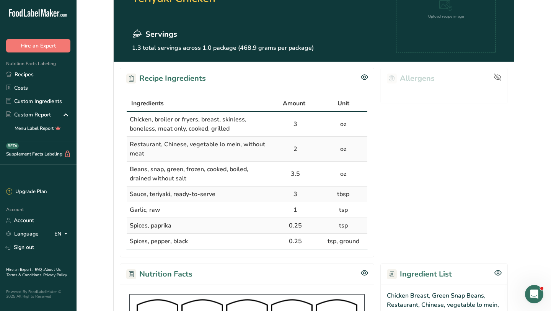
click at [500, 78] on icon at bounding box center [498, 77] width 8 height 8
click at [393, 79] on icon at bounding box center [392, 78] width 1 height 4
click at [416, 79] on h2 "Allergens" at bounding box center [411, 78] width 48 height 11
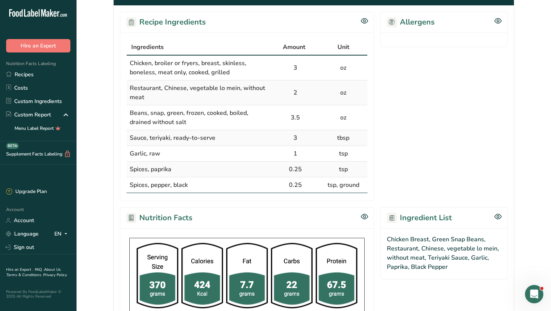
scroll to position [94, 0]
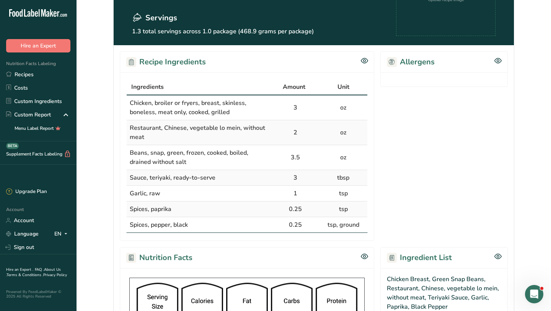
click at [406, 64] on h2 "Allergens" at bounding box center [411, 61] width 48 height 11
click at [412, 63] on h2 "Allergens" at bounding box center [411, 61] width 48 height 11
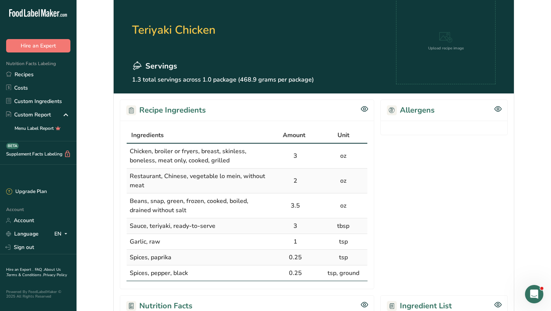
scroll to position [0, 0]
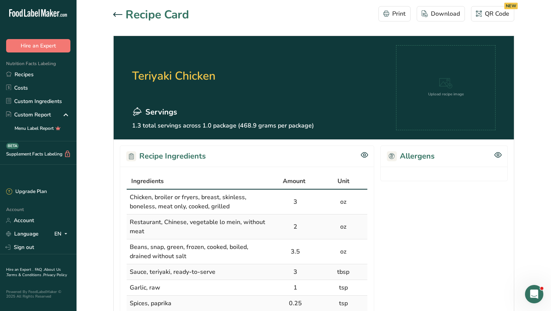
click at [116, 15] on icon at bounding box center [117, 14] width 9 height 5
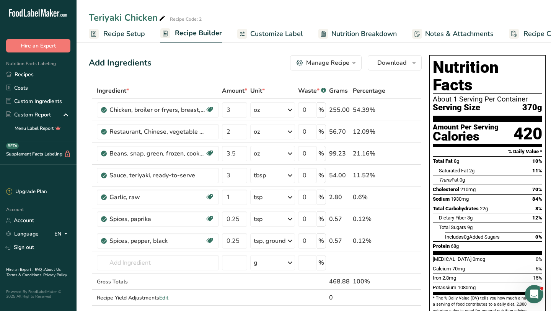
click at [330, 63] on div "Manage Recipe" at bounding box center [327, 62] width 43 height 9
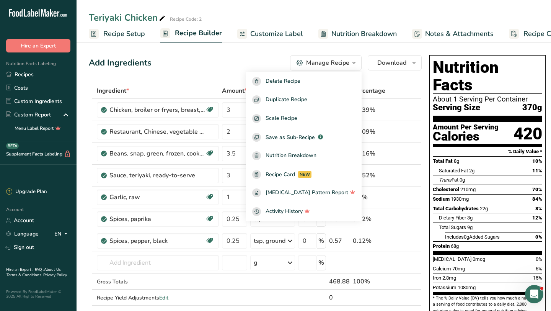
click at [259, 59] on div "Add Ingredients Manage Recipe Delete Recipe Duplicate Recipe Scale Recipe Save …" at bounding box center [255, 62] width 333 height 15
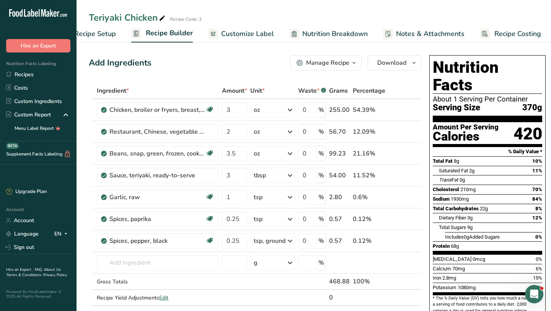
scroll to position [0, 31]
click at [404, 33] on span "Notes & Attachments" at bounding box center [428, 34] width 68 height 10
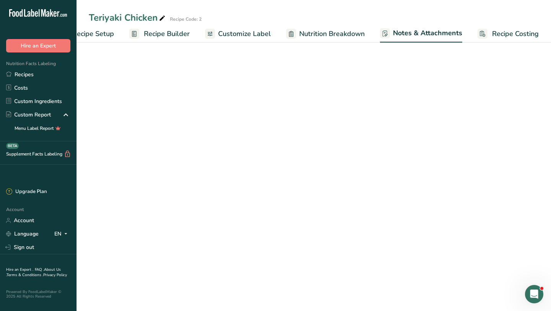
scroll to position [0, 31]
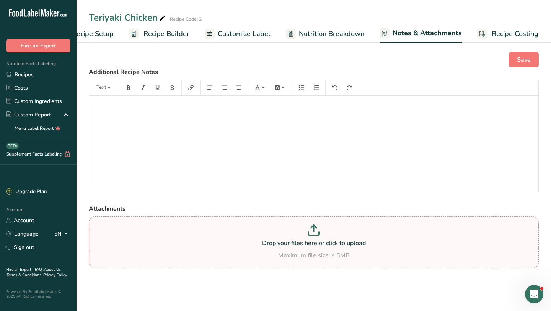
click at [312, 232] on icon at bounding box center [313, 229] width 11 height 11
click at [312, 232] on input "Drop your files here or click to upload Maximum file size is 5MB" at bounding box center [314, 242] width 450 height 52
click at [317, 233] on icon at bounding box center [313, 229] width 11 height 11
click at [317, 233] on input "Drop your files here or click to upload Maximum file size is 5MB" at bounding box center [314, 242] width 450 height 52
type input "C:\fakepath\6EF3141B-7632-4096-AAC2-A49EC006D156_4_5005_c.jpeg"
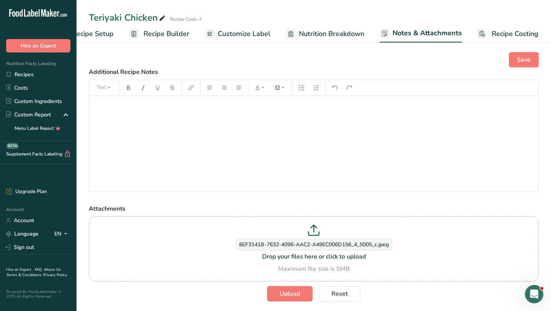
click at [217, 111] on div "﻿" at bounding box center [313, 144] width 449 height 96
click at [295, 295] on span "Upload" at bounding box center [290, 293] width 20 height 9
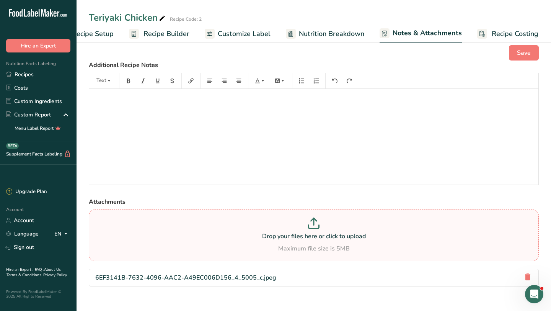
scroll to position [0, 0]
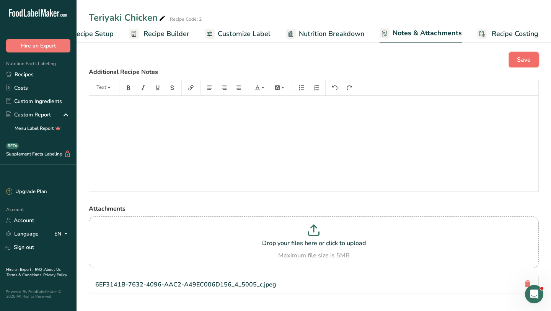
click at [528, 52] on button "Save" at bounding box center [524, 59] width 30 height 15
click at [174, 32] on span "Recipe Builder" at bounding box center [166, 34] width 46 height 10
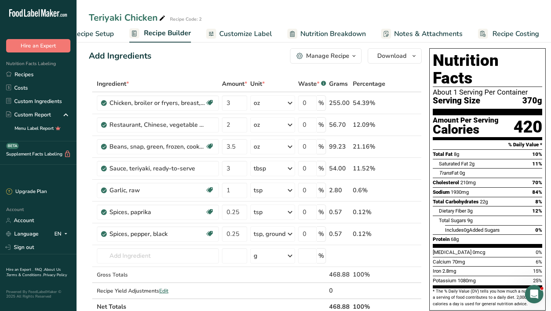
scroll to position [8, 0]
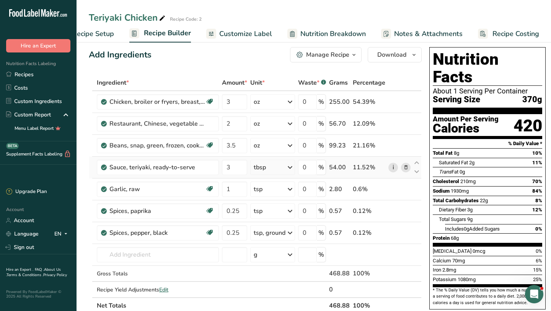
click at [391, 168] on link "i" at bounding box center [393, 168] width 10 height 10
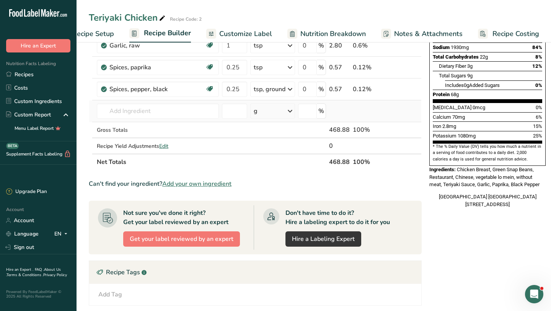
scroll to position [154, 0]
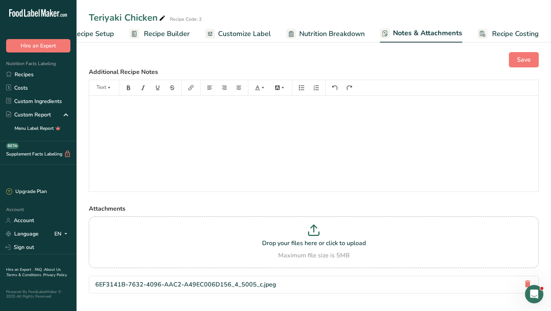
click at [110, 30] on span "Recipe Setup" at bounding box center [93, 34] width 42 height 10
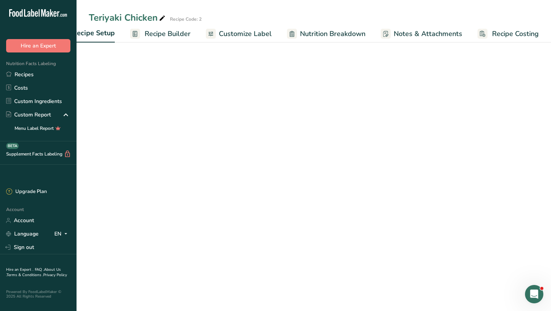
scroll to position [0, 3]
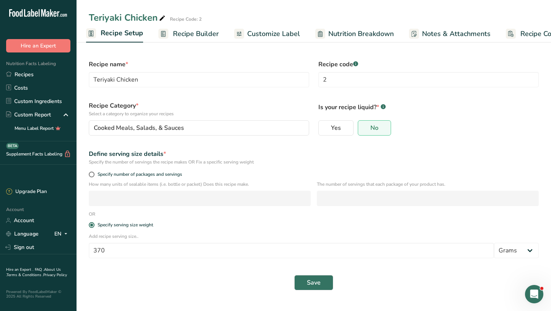
click at [208, 33] on span "Recipe Builder" at bounding box center [196, 34] width 46 height 10
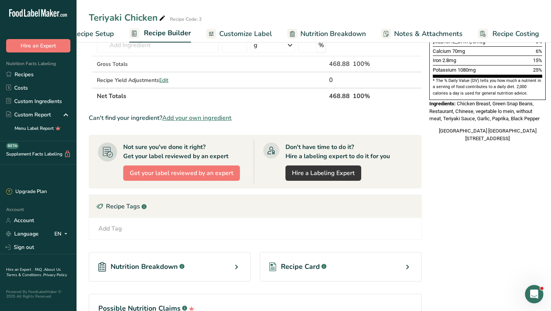
scroll to position [266, 0]
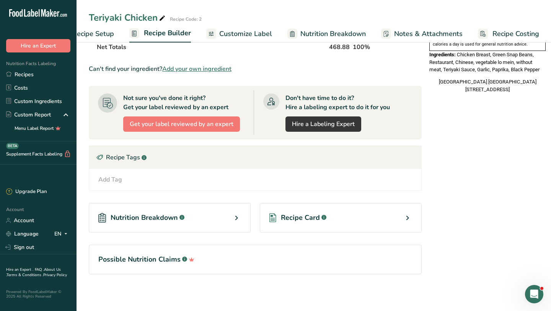
click at [403, 218] on icon at bounding box center [407, 218] width 9 height 14
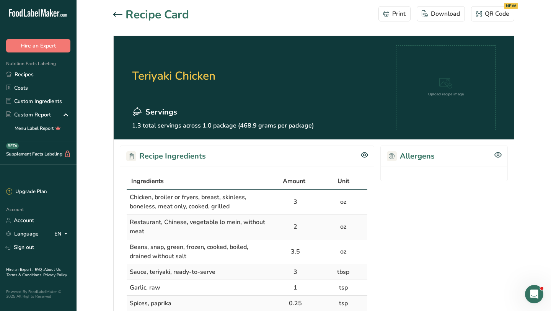
click at [393, 155] on rect at bounding box center [392, 156] width 10 height 10
click at [409, 158] on h2 "Allergens" at bounding box center [411, 155] width 48 height 11
click at [438, 161] on div "Allergens" at bounding box center [443, 155] width 127 height 21
click at [439, 175] on div at bounding box center [443, 173] width 127 height 15
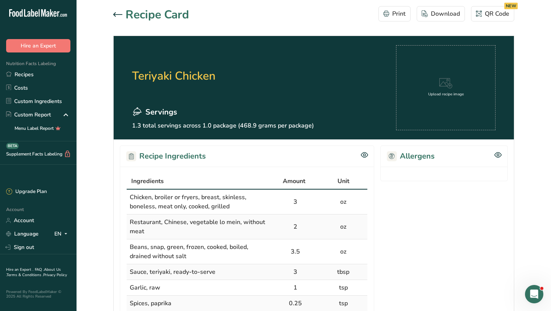
click at [456, 98] on div "Upload recipe image" at bounding box center [445, 87] width 99 height 85
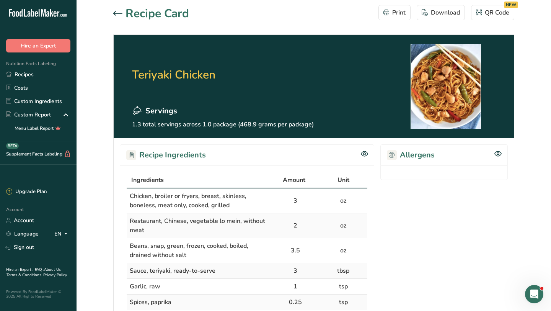
scroll to position [3, 0]
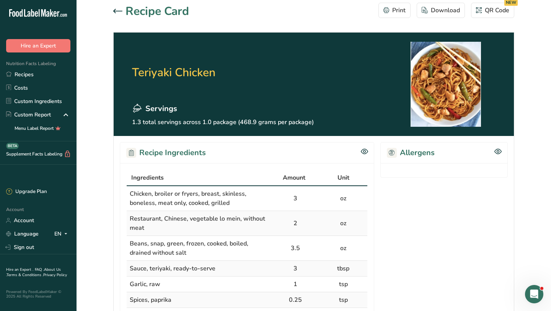
click at [408, 155] on h2 "Allergens" at bounding box center [411, 152] width 48 height 11
click at [390, 154] on icon at bounding box center [392, 153] width 6 height 6
click at [391, 154] on g at bounding box center [392, 153] width 10 height 10
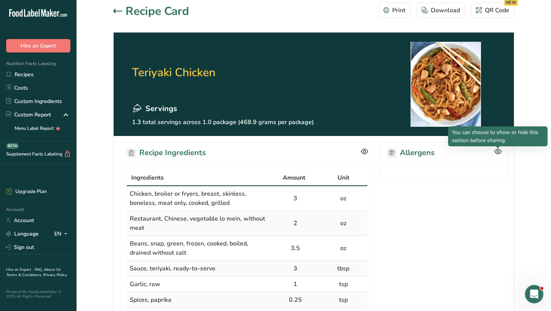
click at [499, 152] on icon at bounding box center [498, 151] width 2 height 2
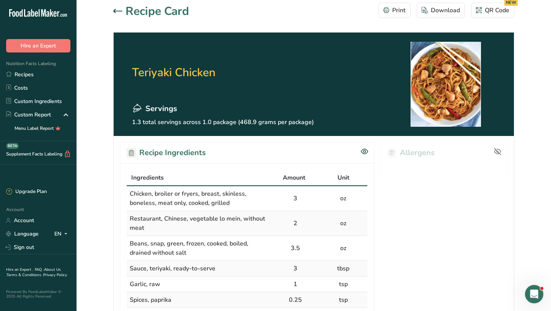
click at [499, 149] on icon at bounding box center [497, 151] width 7 height 5
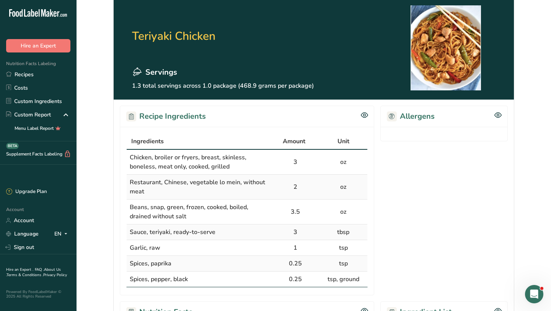
scroll to position [0, 0]
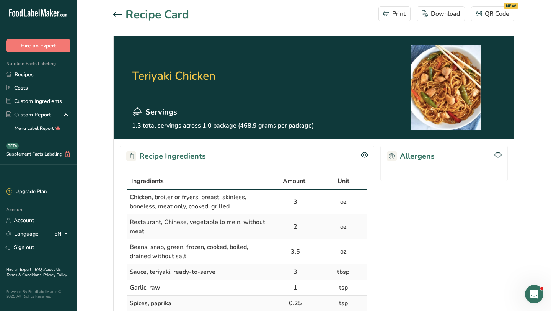
click at [116, 12] on icon at bounding box center [117, 14] width 9 height 5
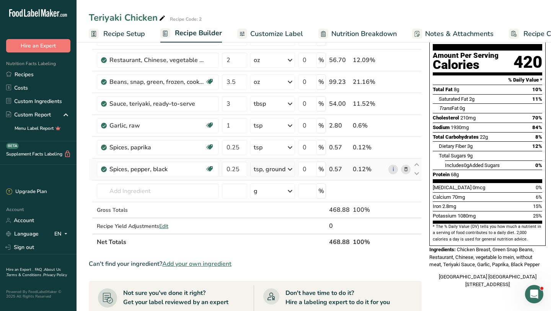
scroll to position [90, 0]
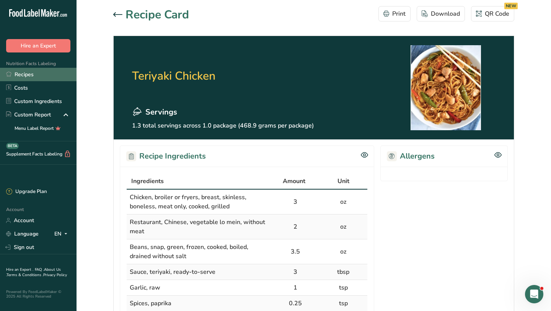
click at [26, 74] on link "Recipes" at bounding box center [38, 74] width 77 height 13
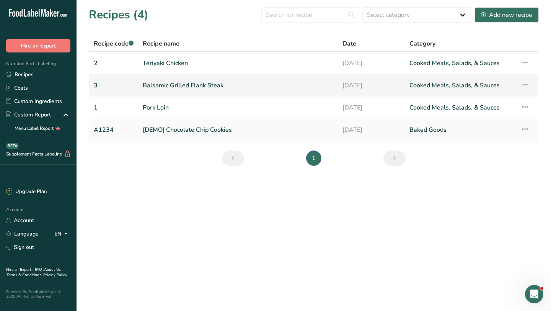
click at [195, 91] on link "Balsamic Grilled Flank Steak" at bounding box center [238, 85] width 191 height 16
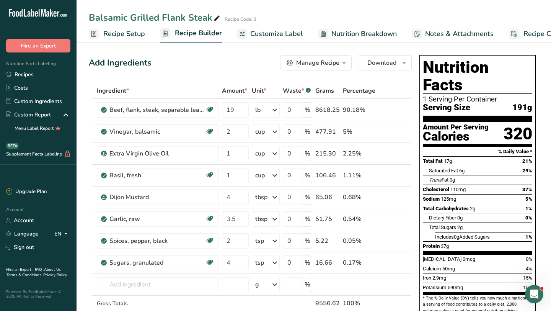
click at [276, 34] on span "Customize Label" at bounding box center [276, 34] width 53 height 10
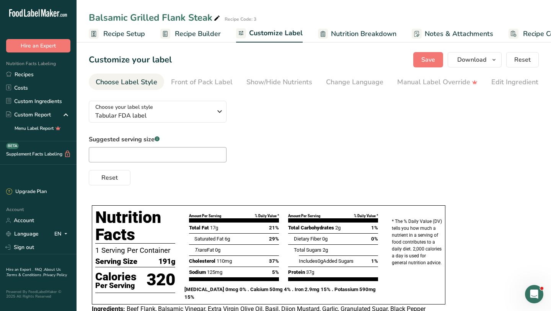
scroll to position [0, 31]
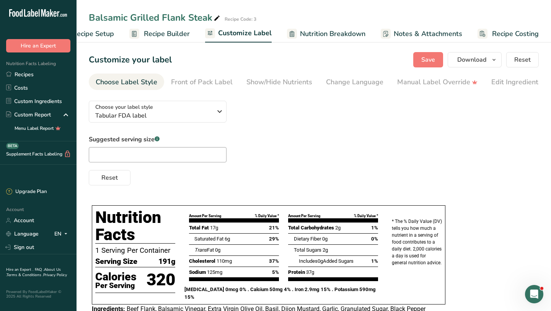
click at [352, 34] on span "Nutrition Breakdown" at bounding box center [332, 34] width 65 height 10
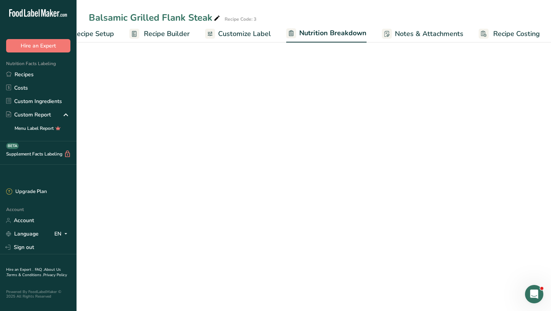
click at [352, 34] on span "Nutrition Breakdown" at bounding box center [332, 33] width 67 height 10
select select "Calories"
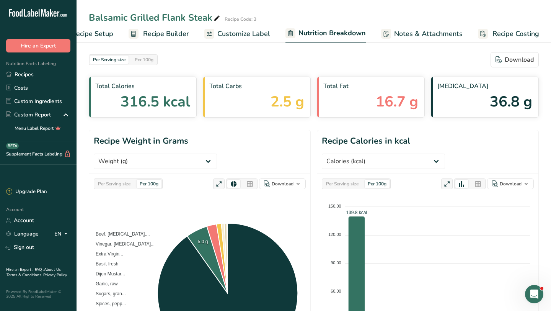
click at [409, 33] on span "Notes & Attachments" at bounding box center [428, 34] width 68 height 10
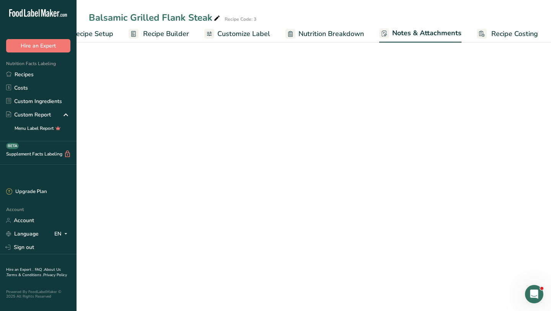
scroll to position [0, 31]
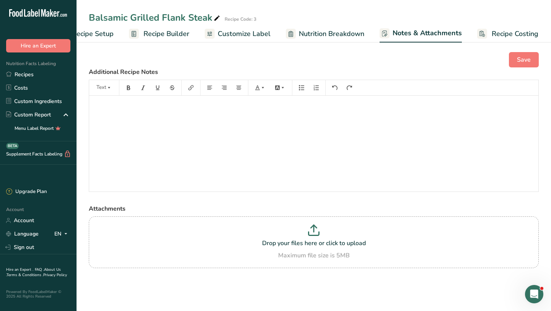
click at [499, 35] on span "Recipe Costing" at bounding box center [515, 34] width 47 height 10
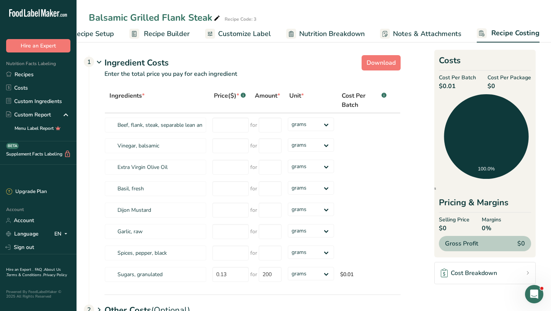
click at [104, 34] on span "Recipe Setup" at bounding box center [93, 34] width 42 height 10
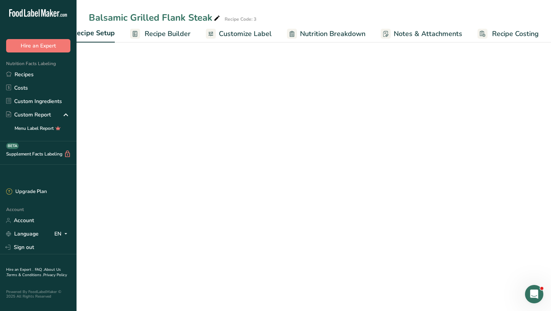
scroll to position [0, 3]
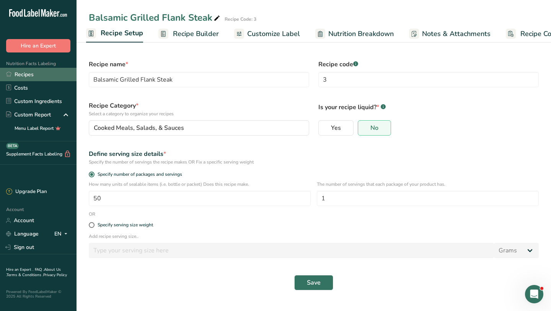
click at [29, 76] on link "Recipes" at bounding box center [38, 74] width 77 height 13
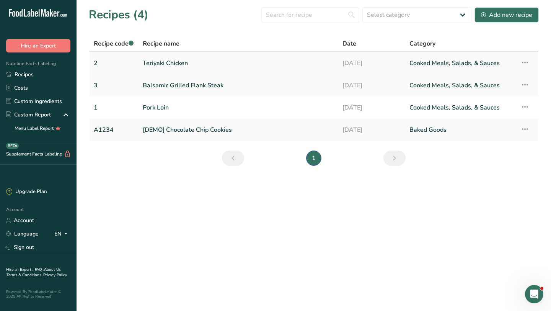
click at [525, 59] on icon at bounding box center [524, 62] width 9 height 14
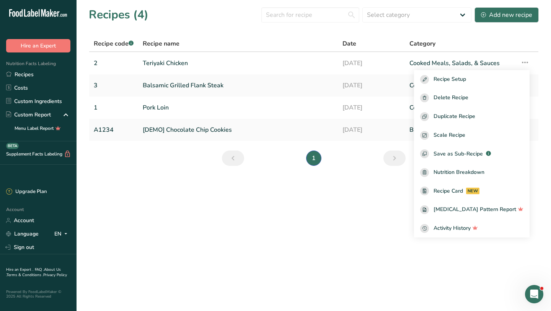
click at [253, 211] on main "Recipes (4) Select category All Baked Goods [GEOGRAPHIC_DATA] Confectionery Coo…" at bounding box center [275, 155] width 551 height 311
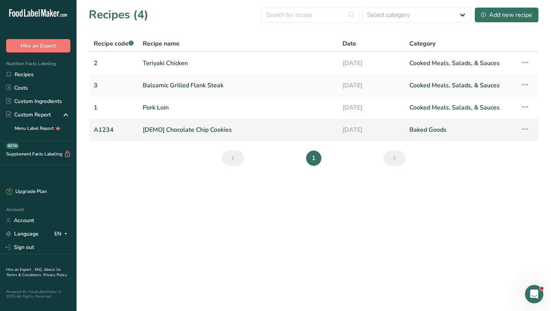
click at [158, 129] on link "[DEMO] Chocolate Chip Cookies" at bounding box center [238, 130] width 191 height 16
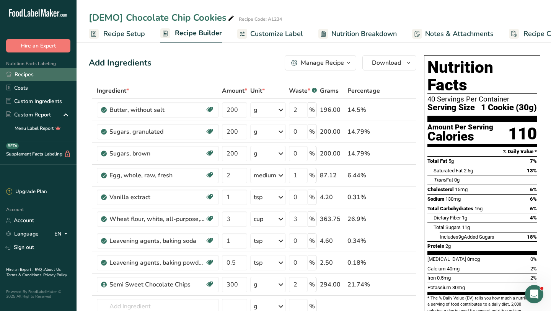
click at [31, 76] on link "Recipes" at bounding box center [38, 74] width 77 height 13
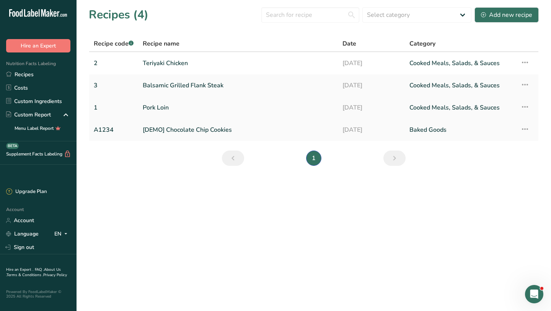
click at [158, 109] on link "Pork Loin" at bounding box center [238, 107] width 191 height 16
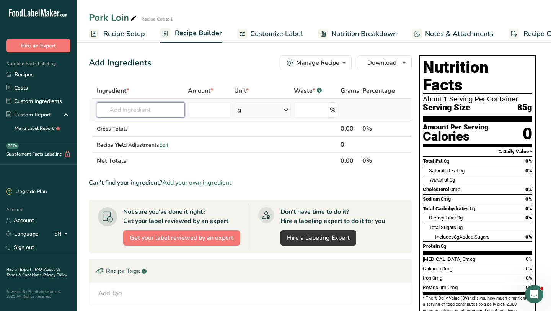
click at [160, 109] on input "text" at bounding box center [141, 109] width 88 height 15
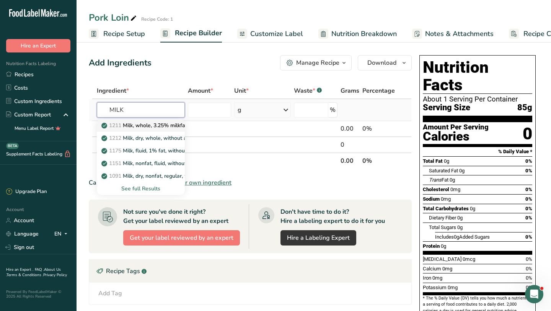
type input "MILK"
click at [148, 124] on p "1211 Milk, whole, 3.25% milkfat, without added vitamin A and [MEDICAL_DATA]" at bounding box center [205, 125] width 204 height 8
type input "Milk, whole, 3.25% milkfat, without added vitamin A and [MEDICAL_DATA]"
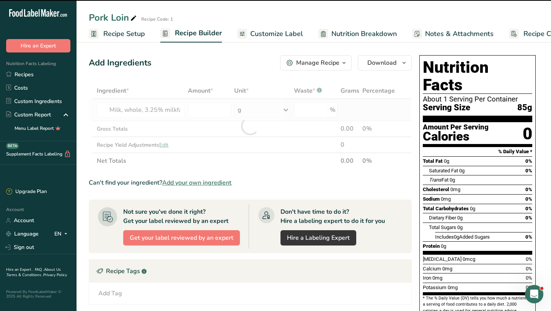
type input "0"
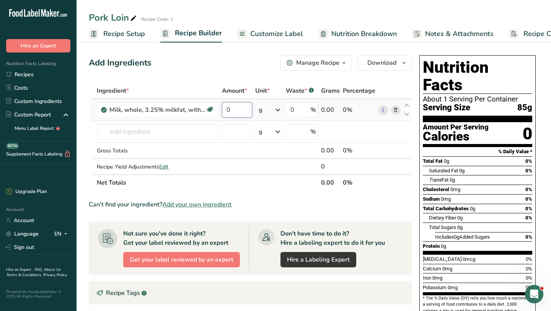
click at [243, 106] on input "0" at bounding box center [237, 109] width 30 height 15
type input "1"
click at [277, 111] on div "Ingredient * Amount * Unit * Waste * .a-a{fill:#347362;}.b-a{fill:#fff;} Grams …" at bounding box center [250, 137] width 323 height 108
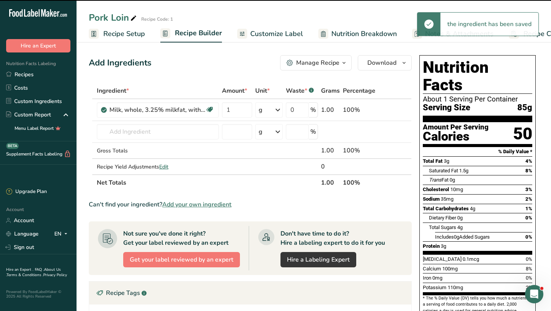
scroll to position [135, 0]
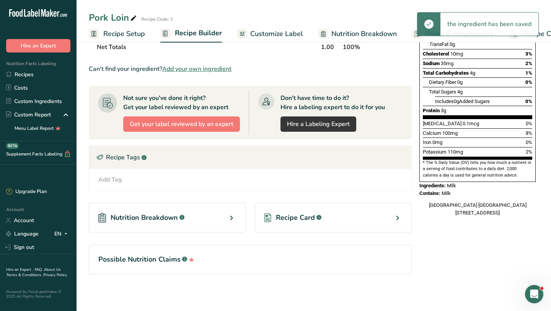
click at [393, 217] on icon at bounding box center [397, 218] width 9 height 14
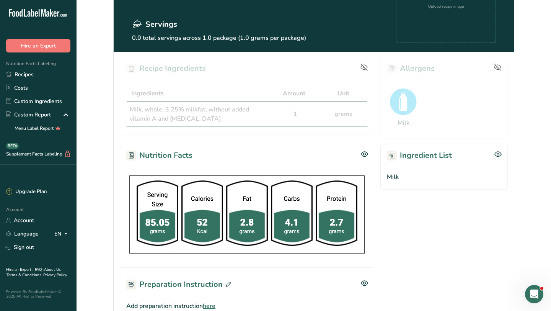
click at [405, 110] on div at bounding box center [443, 98] width 127 height 81
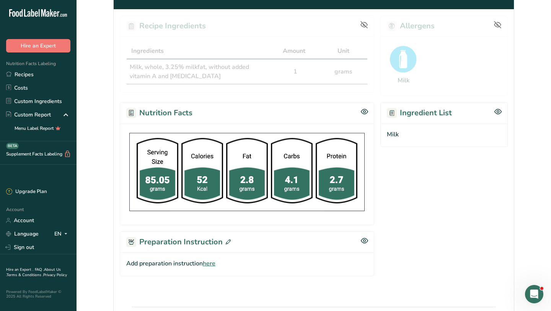
scroll to position [34, 0]
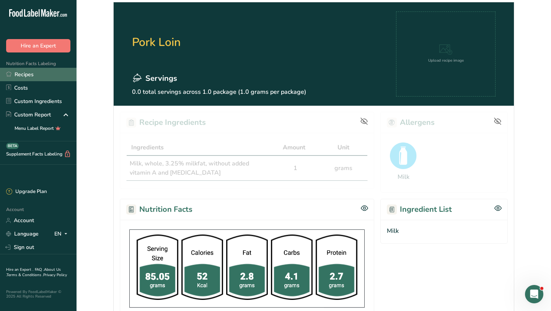
click at [25, 73] on link "Recipes" at bounding box center [38, 74] width 77 height 13
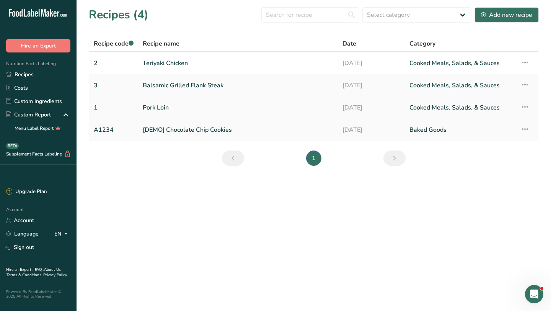
click at [166, 107] on link "Pork Loin" at bounding box center [238, 107] width 191 height 16
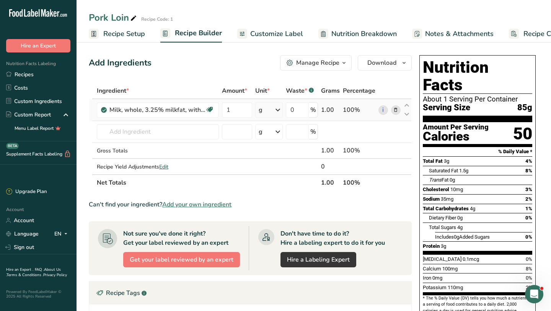
click at [398, 111] on icon at bounding box center [395, 110] width 5 height 8
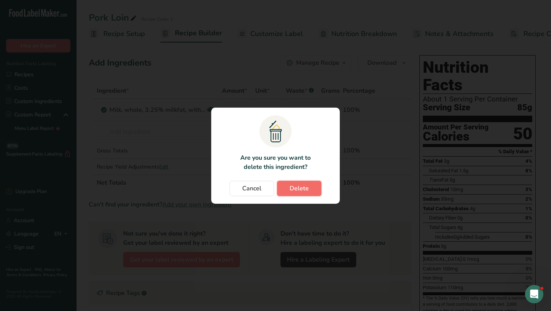
click at [297, 189] on span "Delete" at bounding box center [299, 188] width 19 height 9
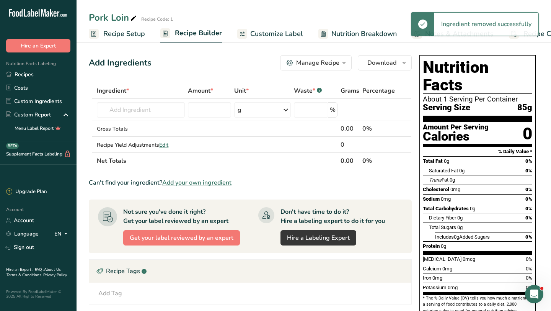
click at [224, 183] on span "Add your own ingredient" at bounding box center [196, 182] width 69 height 9
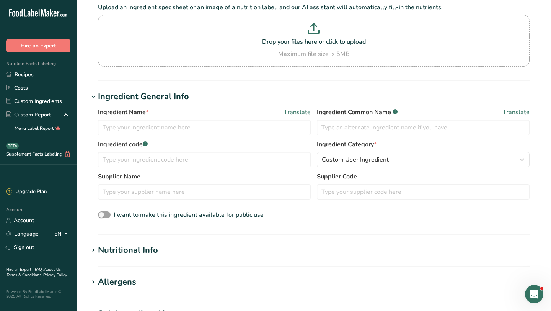
scroll to position [96, 0]
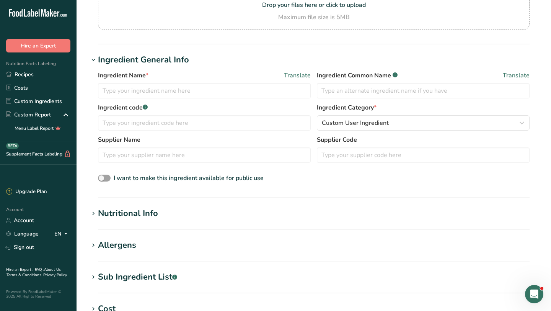
click at [131, 245] on div "Allergens" at bounding box center [117, 245] width 38 height 13
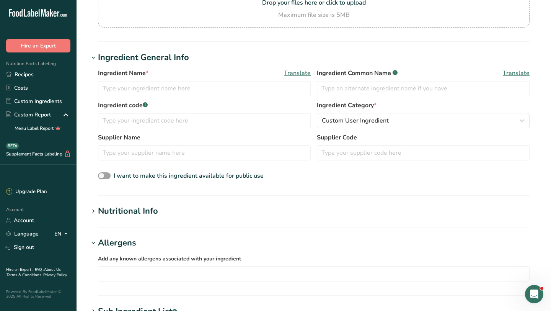
scroll to position [0, 0]
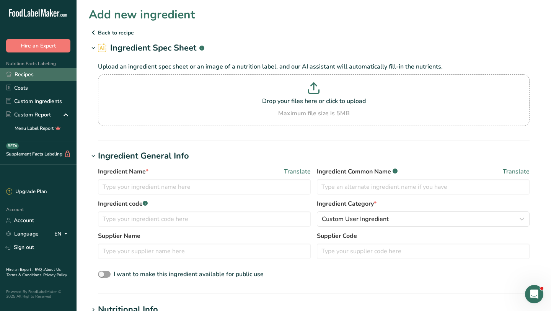
click at [29, 74] on link "Recipes" at bounding box center [38, 74] width 77 height 13
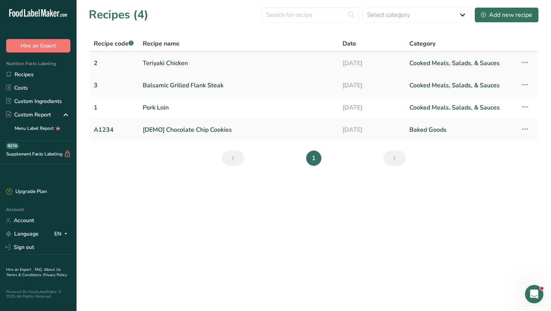
click at [178, 59] on link "Teriyaki Chicken" at bounding box center [238, 63] width 191 height 16
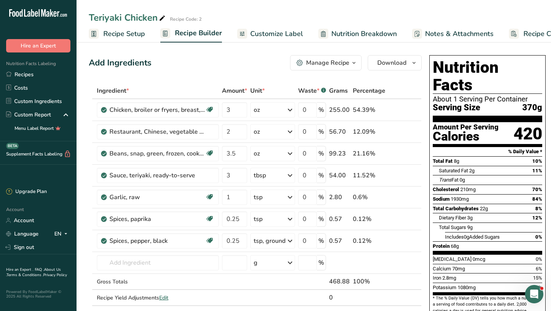
click at [163, 18] on icon at bounding box center [162, 18] width 7 height 11
type input "Teriyaki Chicken with Lo Mein"
click at [230, 61] on div "Add Ingredients Manage Recipe Delete Recipe Duplicate Recipe Scale Recipe Save …" at bounding box center [255, 62] width 333 height 15
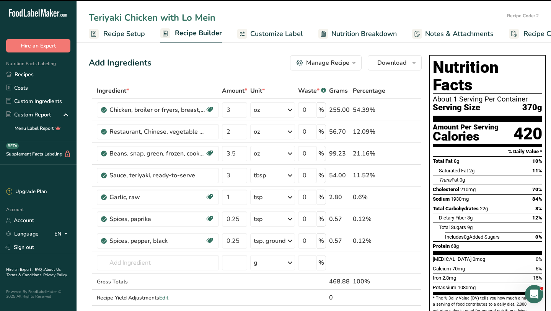
click at [520, 16] on div "Teriyaki Chicken with Lo Mein Recipe Code: 2" at bounding box center [314, 18] width 474 height 14
click at [132, 35] on span "Recipe Setup" at bounding box center [124, 34] width 42 height 10
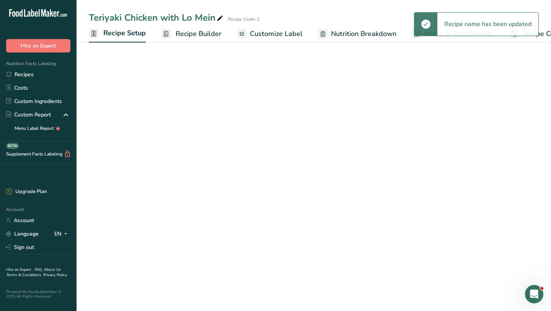
scroll to position [0, 3]
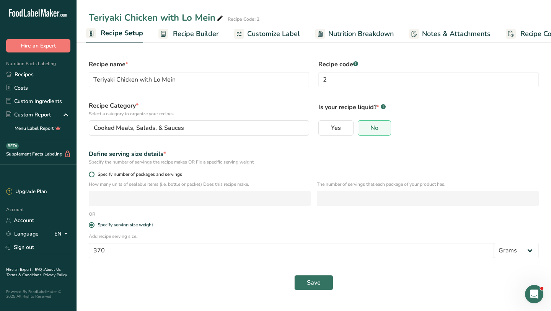
click at [140, 175] on span "Specify number of packages and servings" at bounding box center [139, 174] width 88 height 6
click at [94, 175] on input "Specify number of packages and servings" at bounding box center [91, 174] width 5 height 5
radio input "true"
radio input "false"
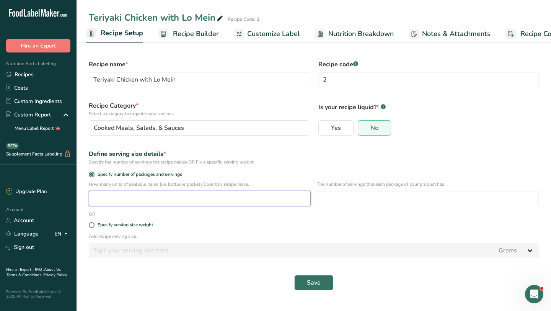
click at [140, 204] on input "number" at bounding box center [200, 198] width 222 height 15
type input "50"
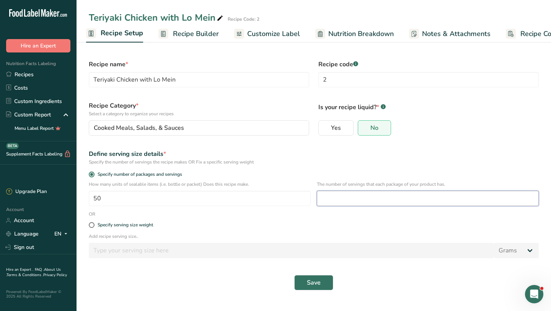
click at [336, 202] on input "number" at bounding box center [428, 198] width 222 height 15
type input "1"
click at [330, 278] on button "Save" at bounding box center [313, 282] width 39 height 15
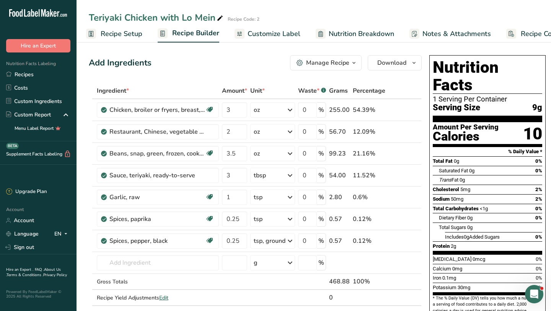
click at [137, 32] on span "Recipe Setup" at bounding box center [122, 34] width 42 height 10
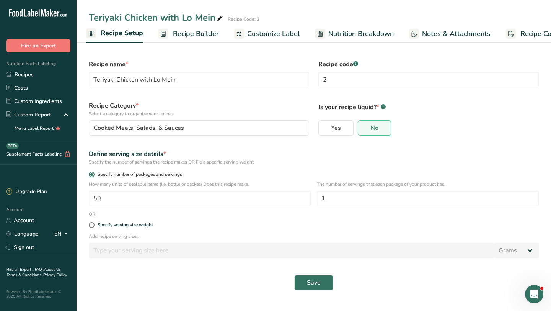
click at [150, 173] on span "Specify number of packages and servings" at bounding box center [139, 174] width 88 height 6
click at [94, 173] on input "Specify number of packages and servings" at bounding box center [91, 174] width 5 height 5
click at [93, 173] on span at bounding box center [92, 174] width 6 height 6
click at [93, 173] on input "Specify number of packages and servings" at bounding box center [91, 174] width 5 height 5
click at [106, 203] on input "50" at bounding box center [200, 198] width 222 height 15
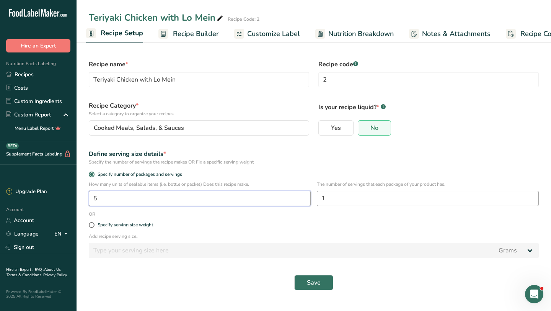
type input "5"
click at [344, 201] on input "1" at bounding box center [428, 198] width 222 height 15
click at [201, 198] on input "5" at bounding box center [200, 198] width 222 height 15
type input "1"
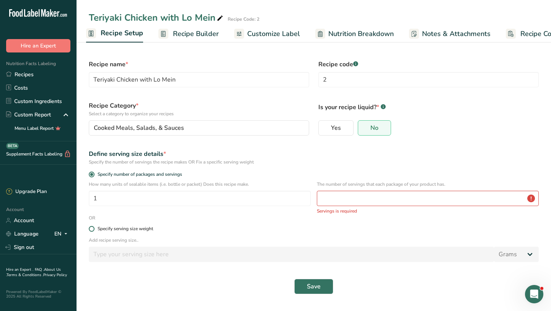
click at [123, 231] on div "Specify serving size weight" at bounding box center [125, 229] width 55 height 6
click at [94, 231] on input "Specify serving size weight" at bounding box center [91, 228] width 5 height 5
radio input "true"
radio input "false"
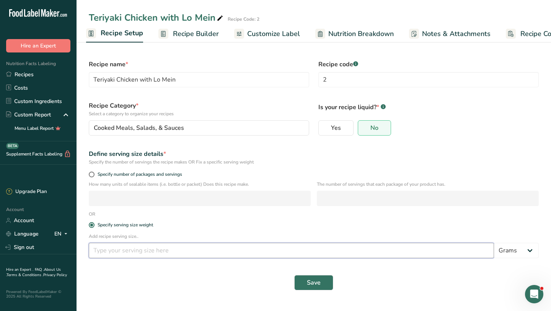
click at [161, 246] on input "number" at bounding box center [291, 250] width 405 height 15
type input "370"
click at [310, 282] on span "Save" at bounding box center [314, 282] width 14 height 9
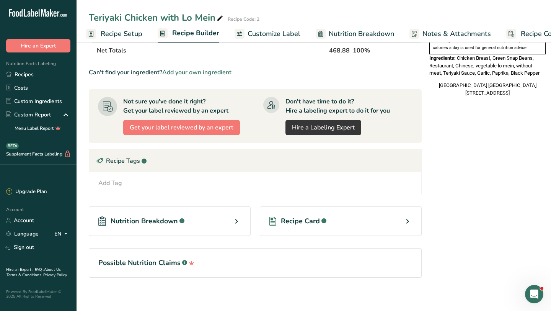
scroll to position [266, 0]
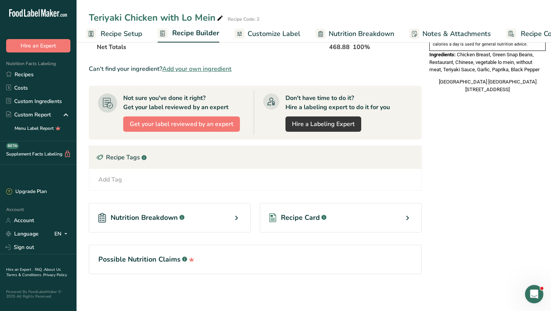
click at [390, 218] on div "Recipe Card .a-a{fill:#347362;}.b-a{fill:#fff;}" at bounding box center [341, 217] width 162 height 29
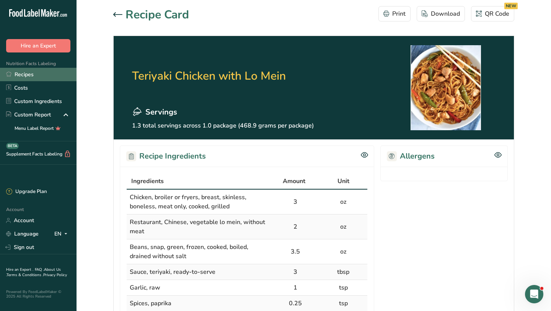
click at [22, 72] on link "Recipes" at bounding box center [38, 74] width 77 height 13
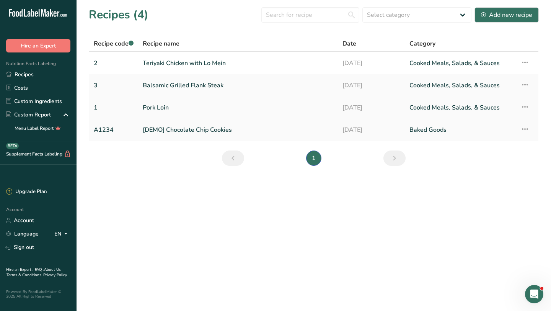
click at [171, 101] on link "Pork Loin" at bounding box center [238, 107] width 191 height 16
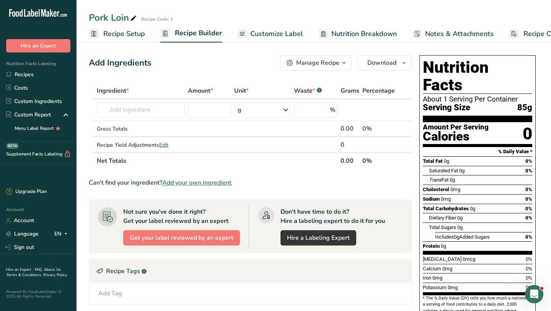
click at [117, 31] on span "Recipe Setup" at bounding box center [124, 34] width 42 height 10
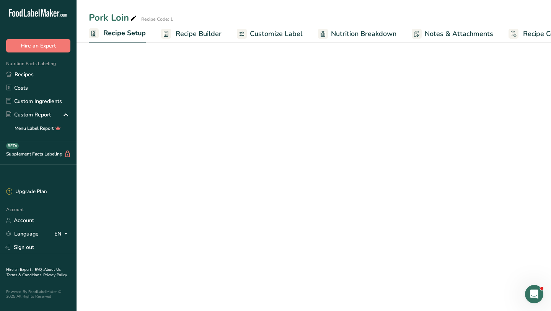
select select "5"
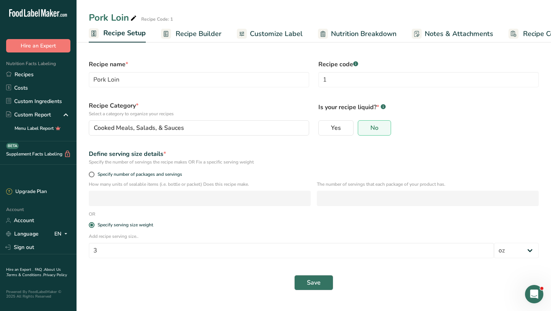
scroll to position [0, 3]
click at [332, 281] on button "Save" at bounding box center [313, 282] width 39 height 15
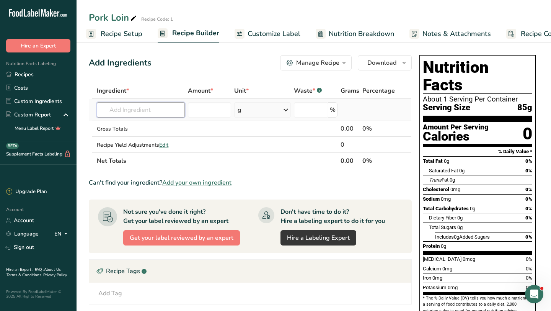
click at [160, 109] on input "text" at bounding box center [141, 109] width 88 height 15
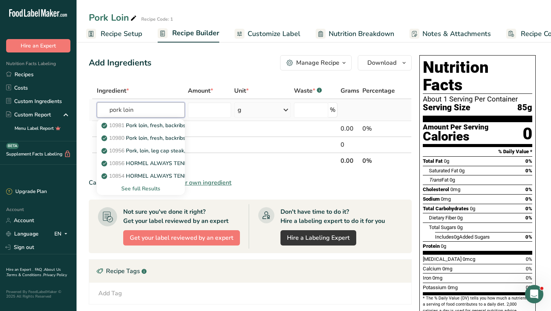
type input "pork loin"
click at [141, 190] on div "See full Results" at bounding box center [141, 188] width 76 height 8
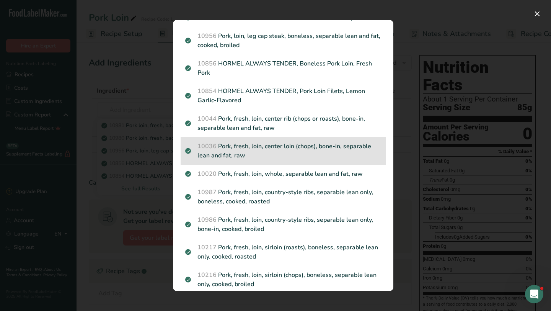
scroll to position [64, 0]
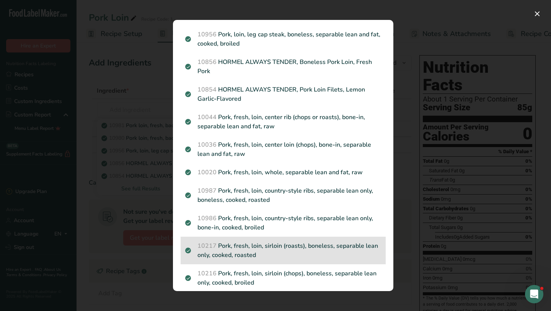
click at [239, 248] on p "10217 Pork, fresh, loin, sirloin (roasts), boneless, separable lean only, cooke…" at bounding box center [283, 250] width 196 height 18
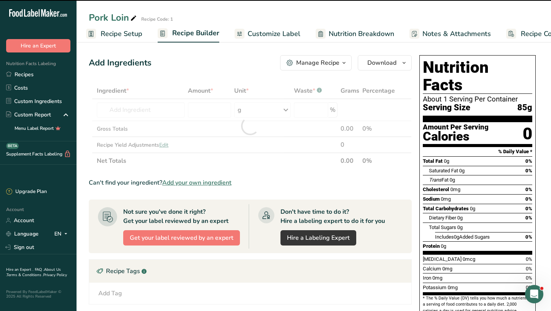
type input "0"
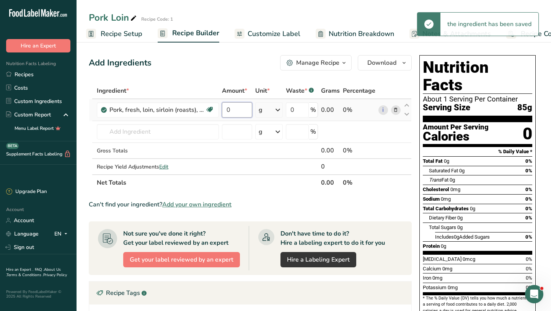
click at [236, 106] on input "0" at bounding box center [237, 109] width 30 height 15
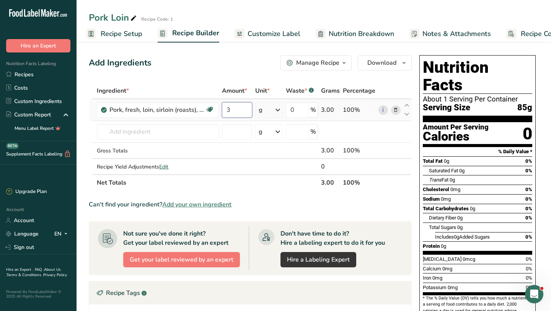
type input "3"
click at [274, 109] on div "Ingredient * Amount * Unit * Waste * .a-a{fill:#347362;}.b-a{fill:#fff;} Grams …" at bounding box center [250, 137] width 323 height 108
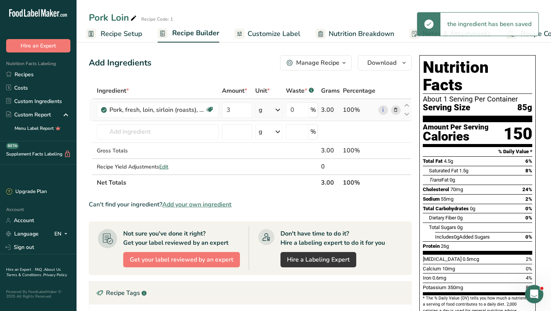
click at [274, 109] on icon at bounding box center [277, 110] width 9 height 14
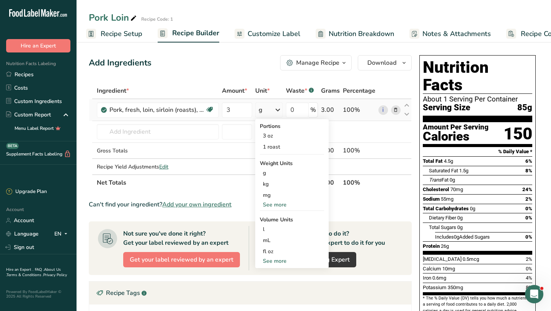
click at [280, 205] on div "See more" at bounding box center [292, 205] width 64 height 8
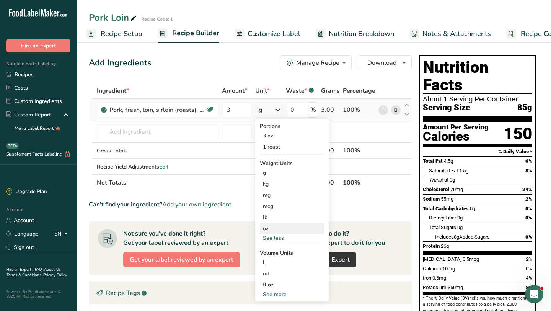
click at [274, 229] on div "oz" at bounding box center [292, 228] width 64 height 11
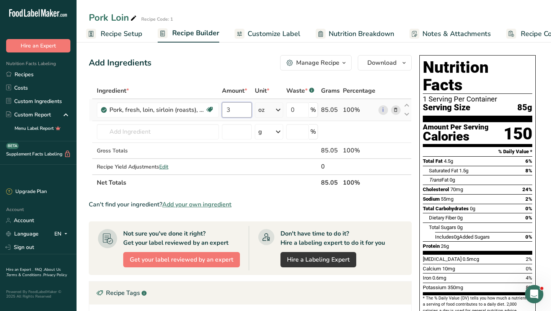
click at [239, 111] on input "3" at bounding box center [237, 109] width 30 height 15
type input "2"
click at [193, 136] on div "Ingredient * Amount * Unit * Waste * .a-a{fill:#347362;}.b-a{fill:#fff;} Grams …" at bounding box center [250, 137] width 323 height 108
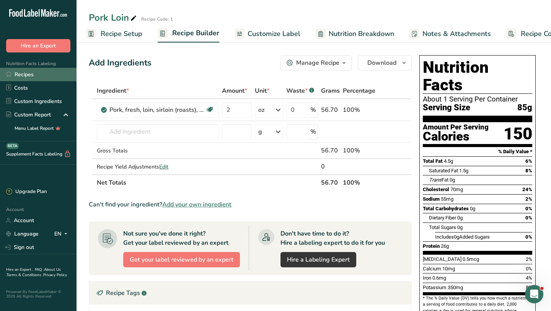
click at [37, 73] on link "Recipes" at bounding box center [38, 74] width 77 height 13
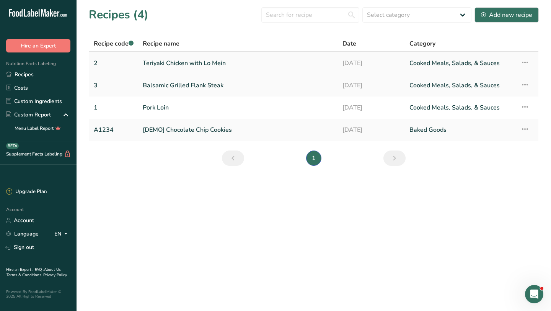
click at [191, 66] on link "Teriyaki Chicken with Lo Mein" at bounding box center [238, 63] width 191 height 16
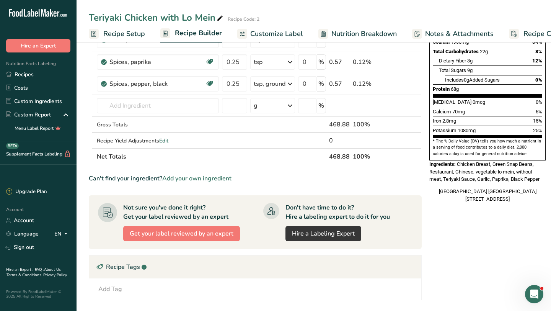
scroll to position [266, 0]
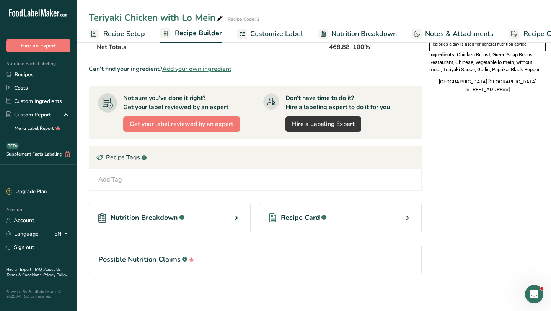
click at [405, 221] on icon at bounding box center [407, 218] width 9 height 14
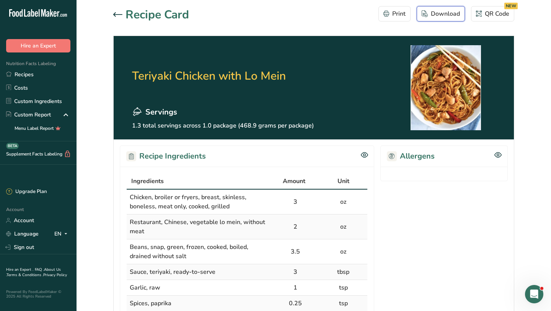
click at [436, 16] on div "Download" at bounding box center [441, 13] width 38 height 9
click at [428, 16] on div "Download" at bounding box center [441, 13] width 38 height 9
